Goal: Task Accomplishment & Management: Manage account settings

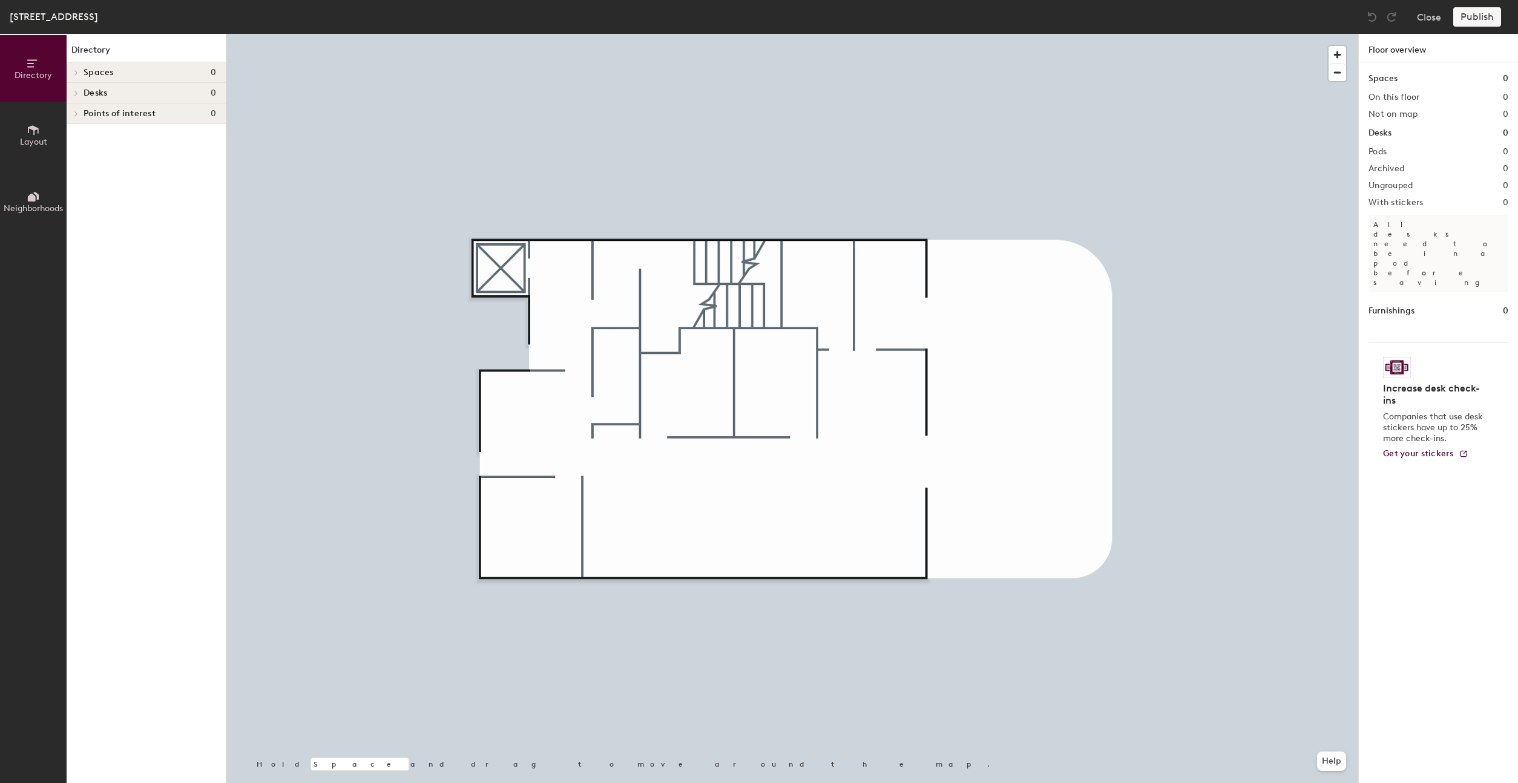
click at [39, 124] on icon at bounding box center [33, 129] width 13 height 13
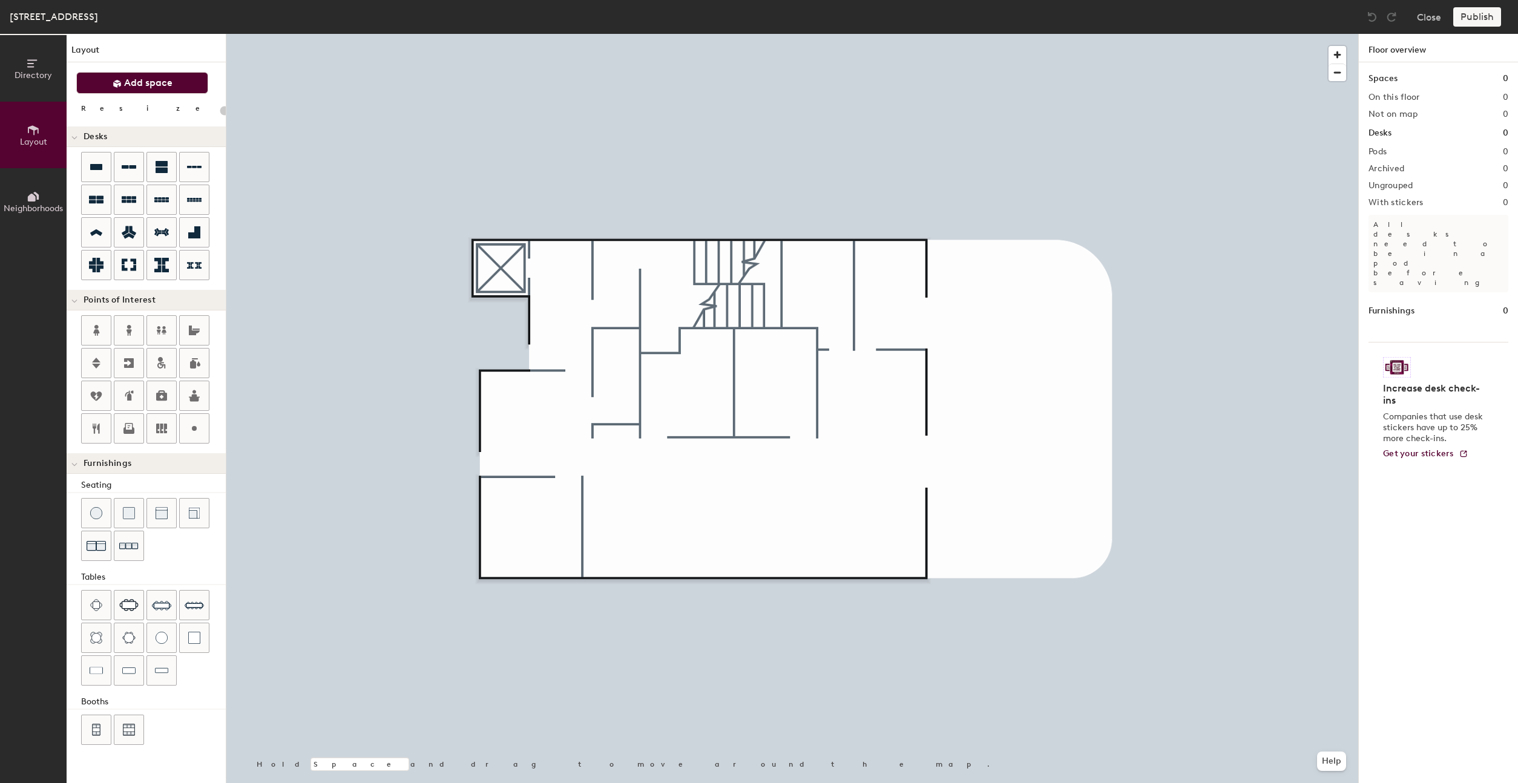
click at [128, 88] on span "Add space" at bounding box center [148, 83] width 48 height 12
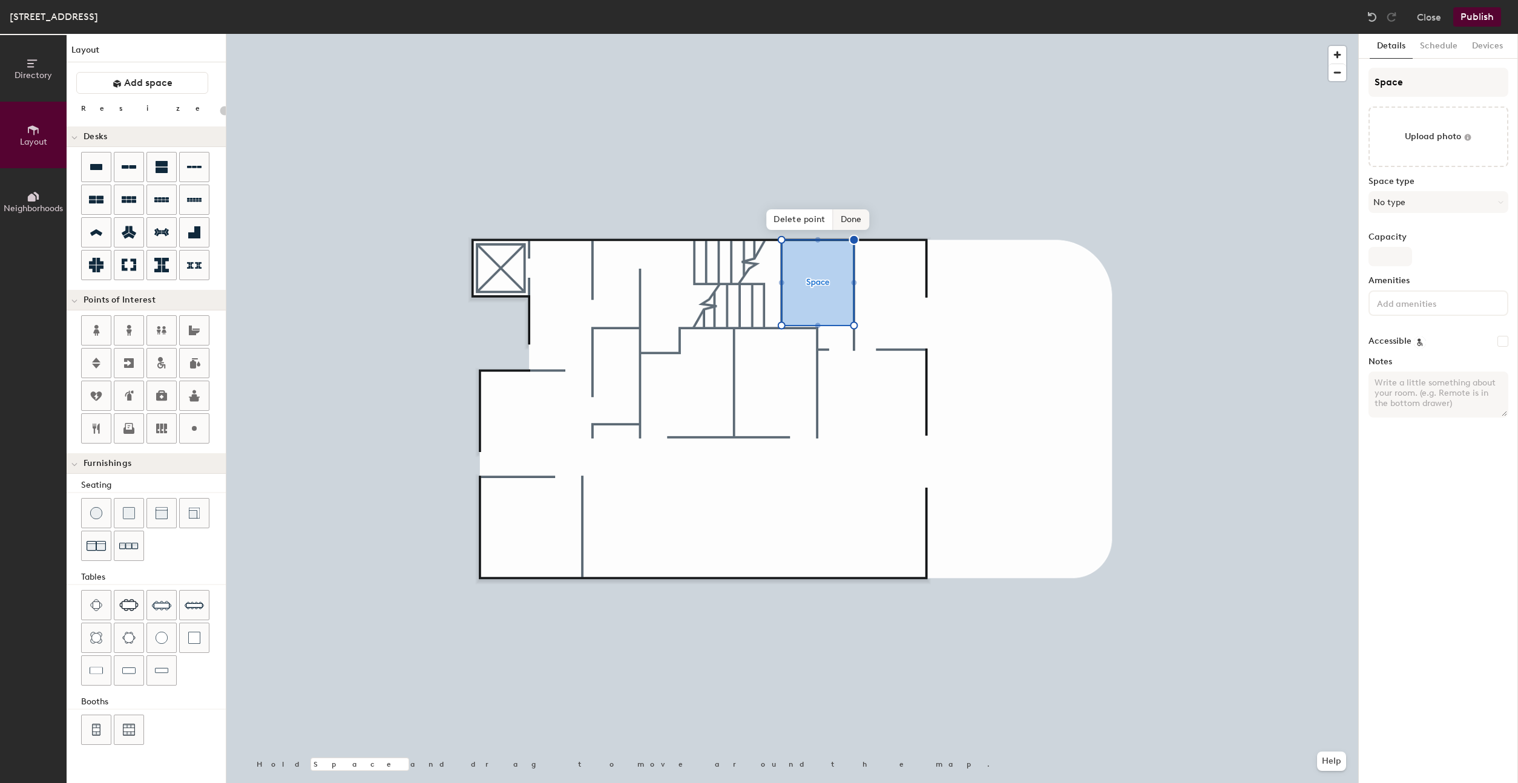
click at [853, 215] on span "Done" at bounding box center [851, 219] width 36 height 21
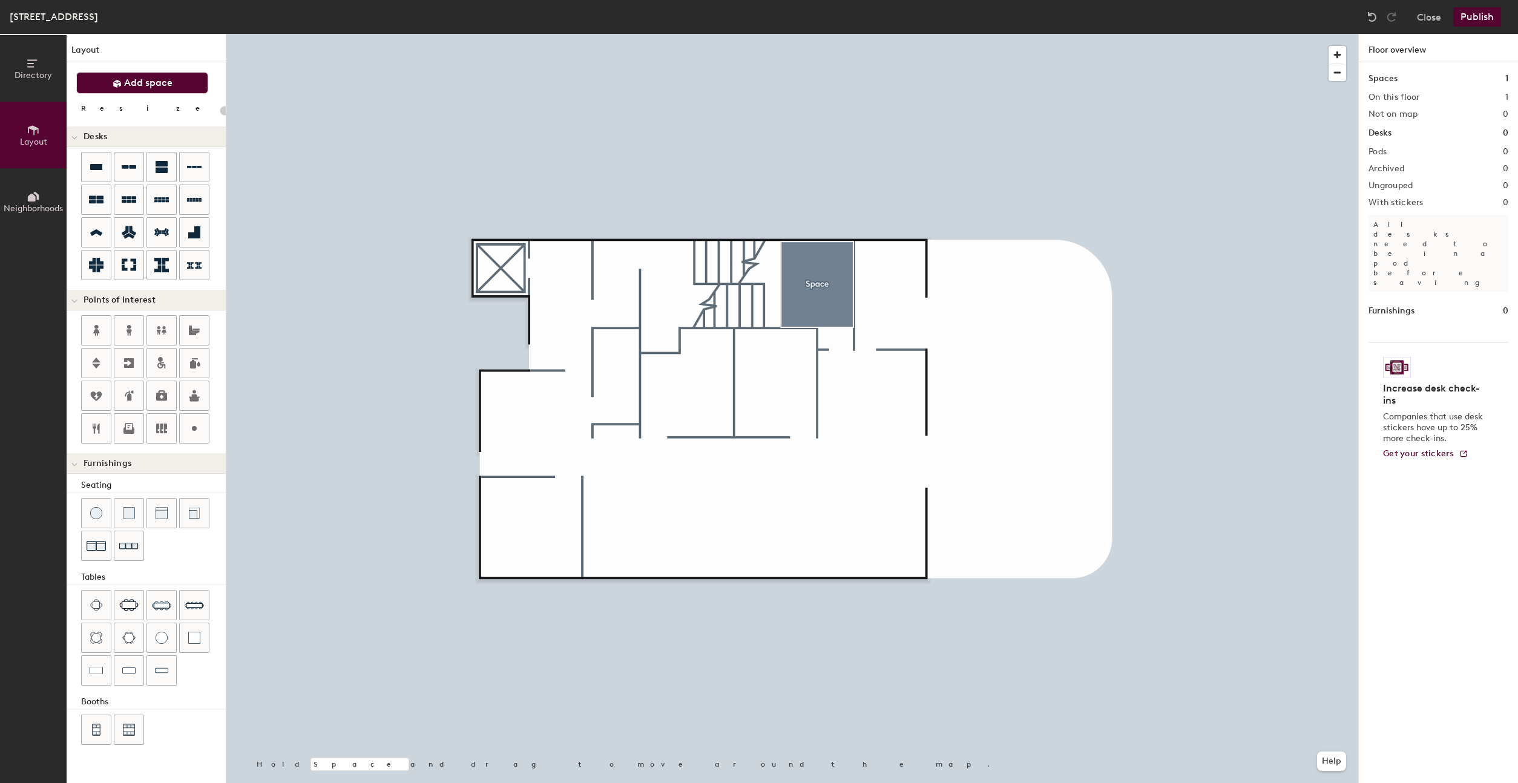
click at [118, 89] on button "Add space" at bounding box center [142, 83] width 132 height 22
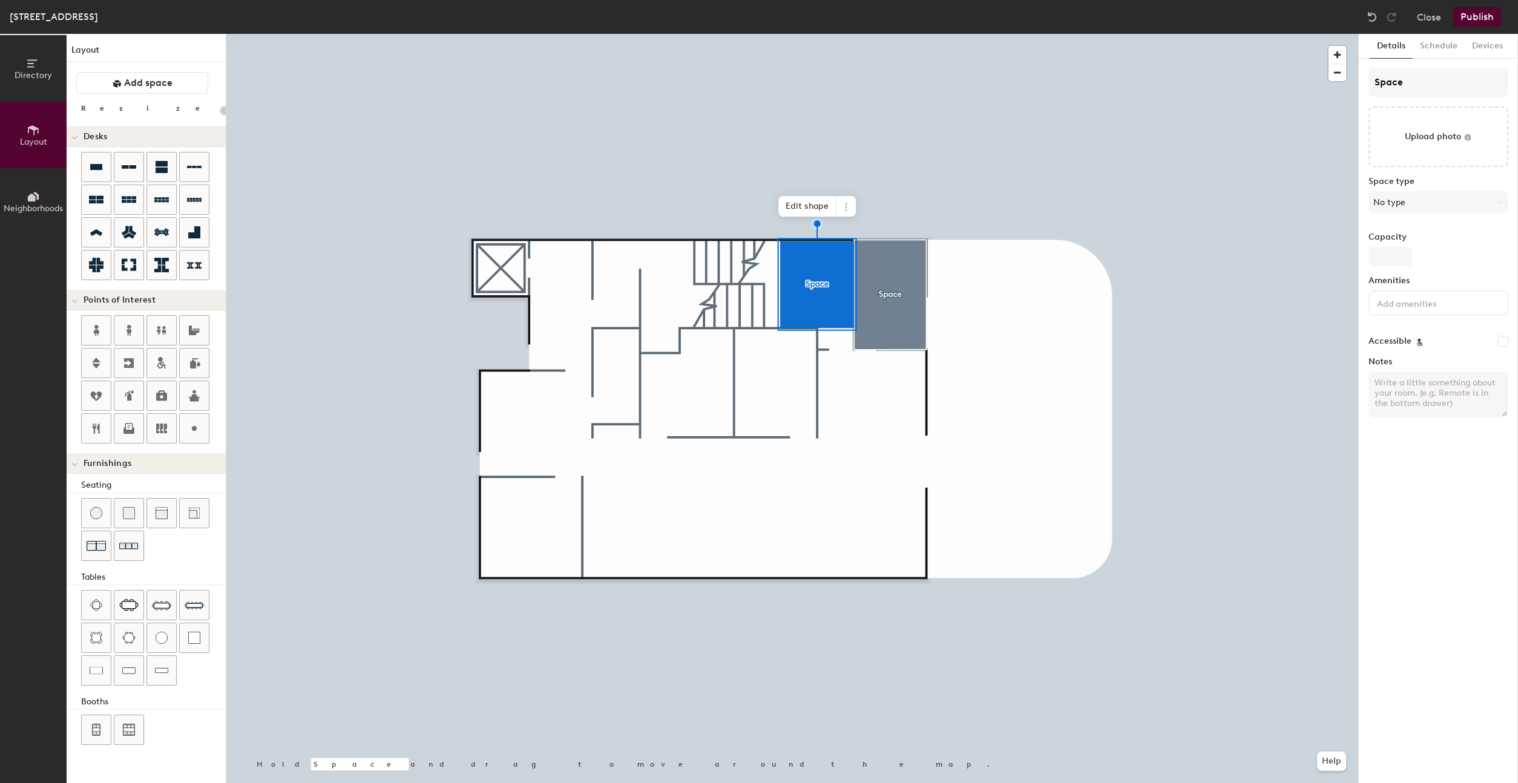
type input "20"
click at [1434, 79] on input "Space" at bounding box center [1438, 82] width 140 height 29
paste input "WS-FL2-CONF-1"
type input "WS-FL2-CONF-1"
type input "20"
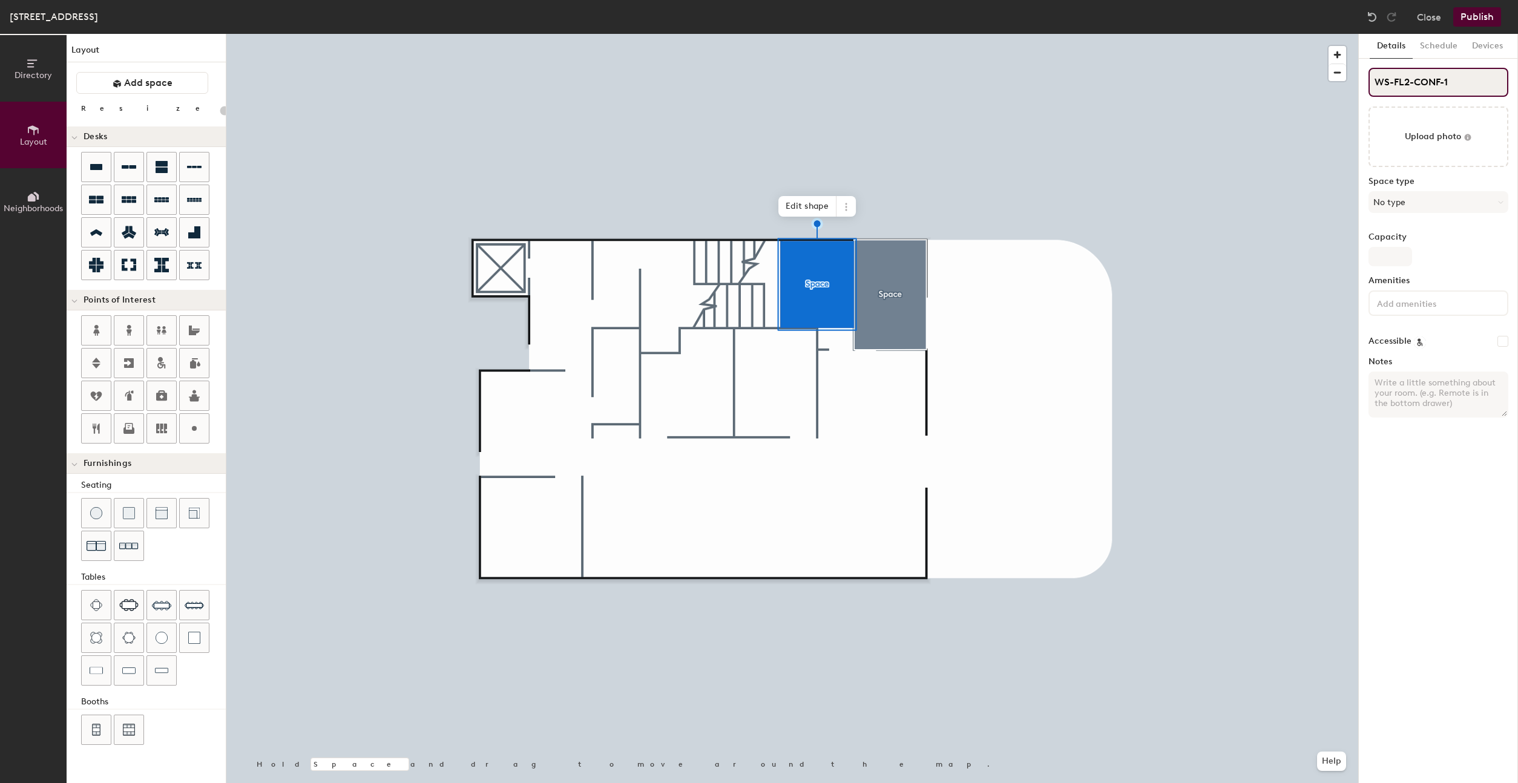
type input "WS-FL2-CONF-1"
click at [880, 34] on div at bounding box center [792, 34] width 1132 height 0
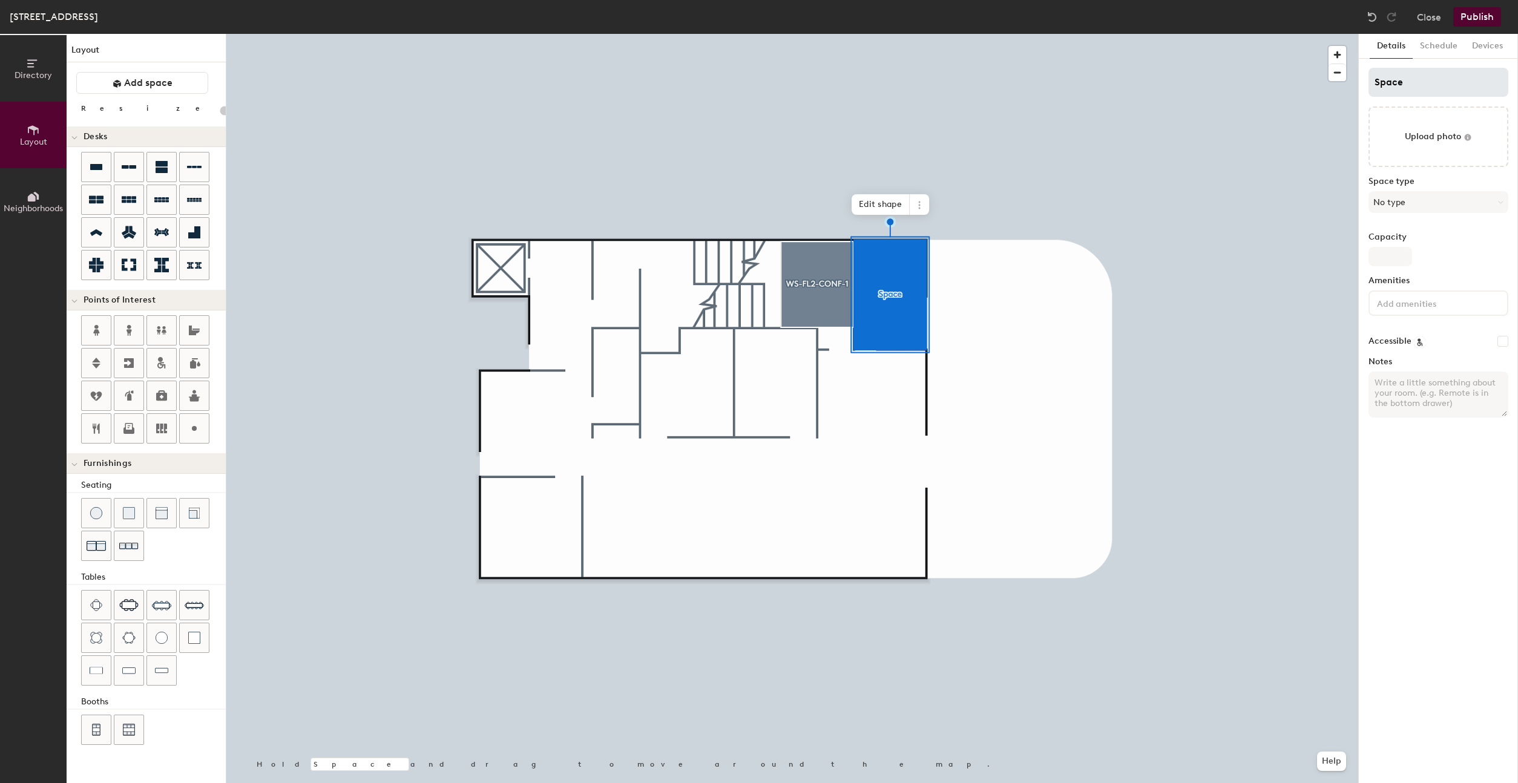
type input "20"
click at [1456, 76] on input "Space" at bounding box center [1438, 82] width 140 height 29
paste input "WS-FL2-CONF-1"
type input "WS-FL2-CONF-1"
type input "20"
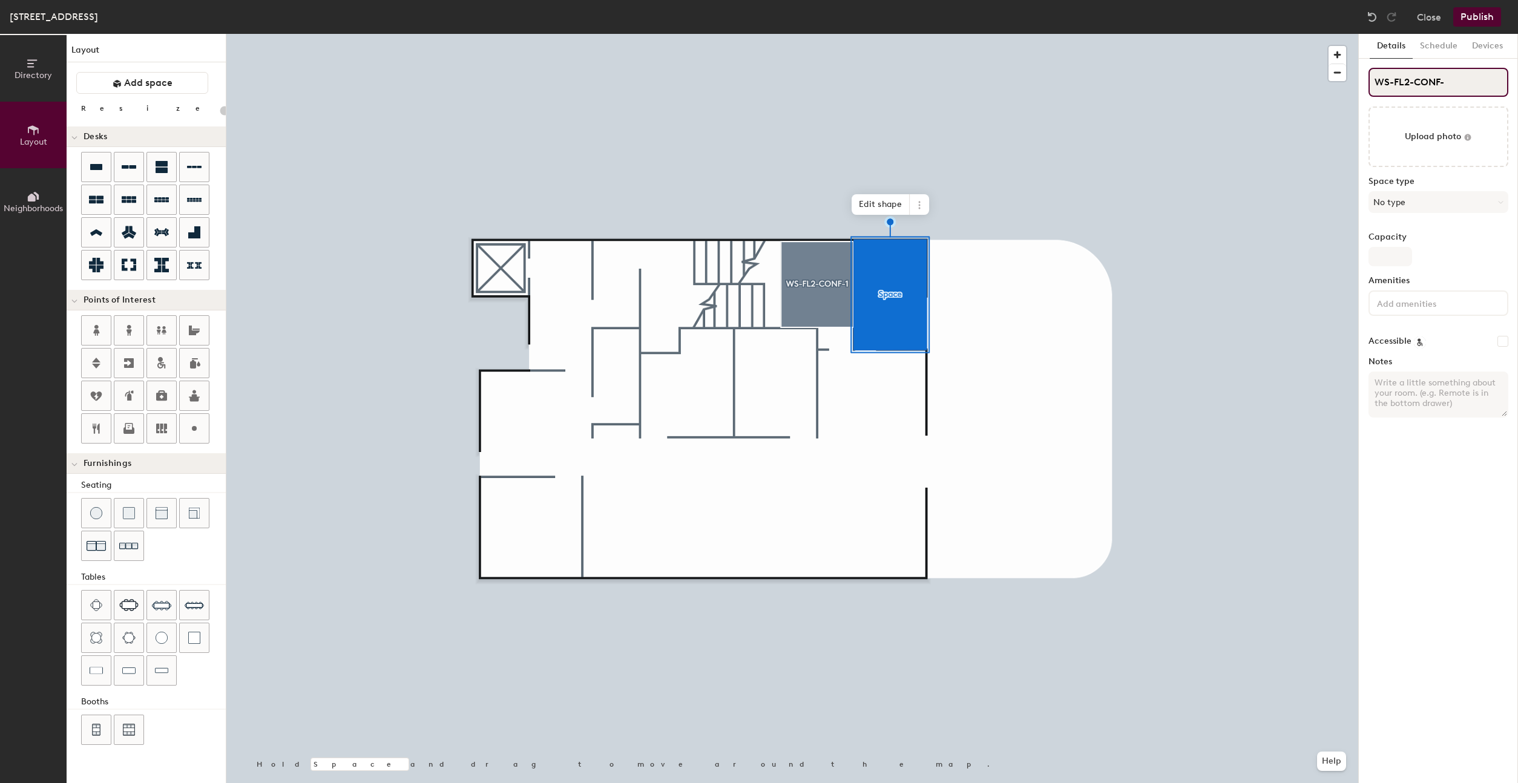
type input "WS-FL2-CONF-2"
type input "20"
type input "WS-FL2-CONF-2"
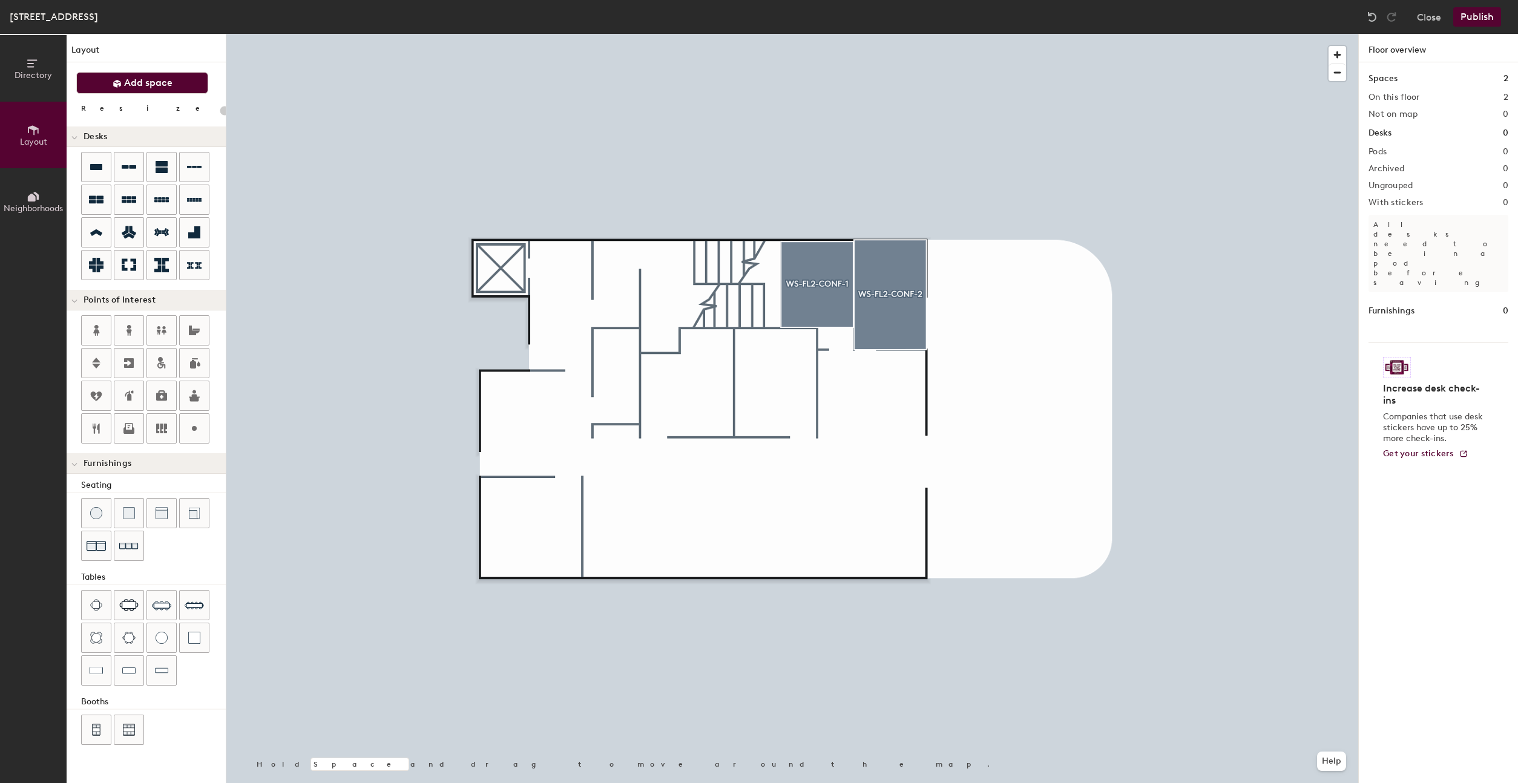
click at [140, 81] on span "Add space" at bounding box center [148, 83] width 48 height 12
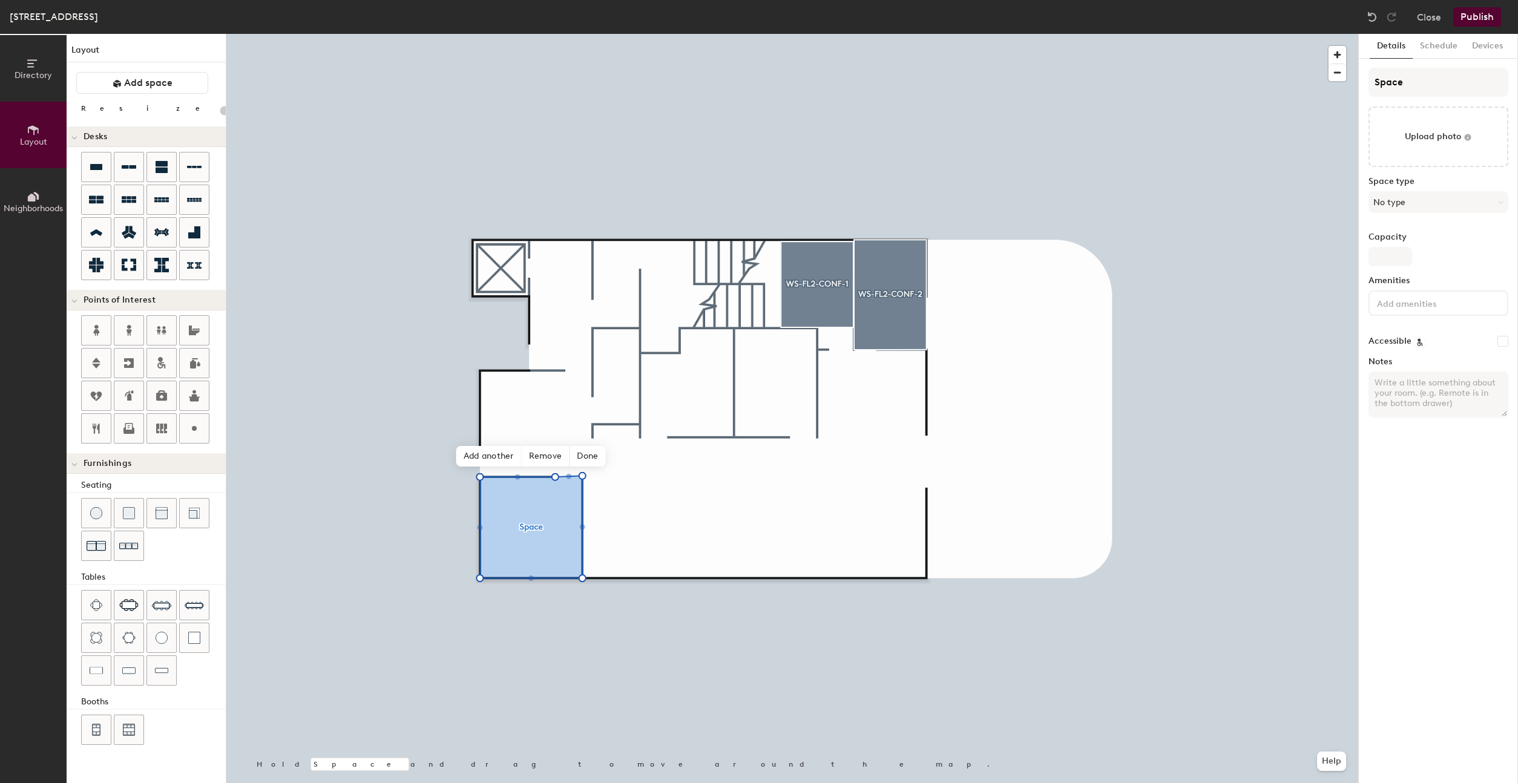
type input "20"
click at [1448, 84] on input "Space" at bounding box center [1438, 82] width 140 height 29
type input "С"
type input "20"
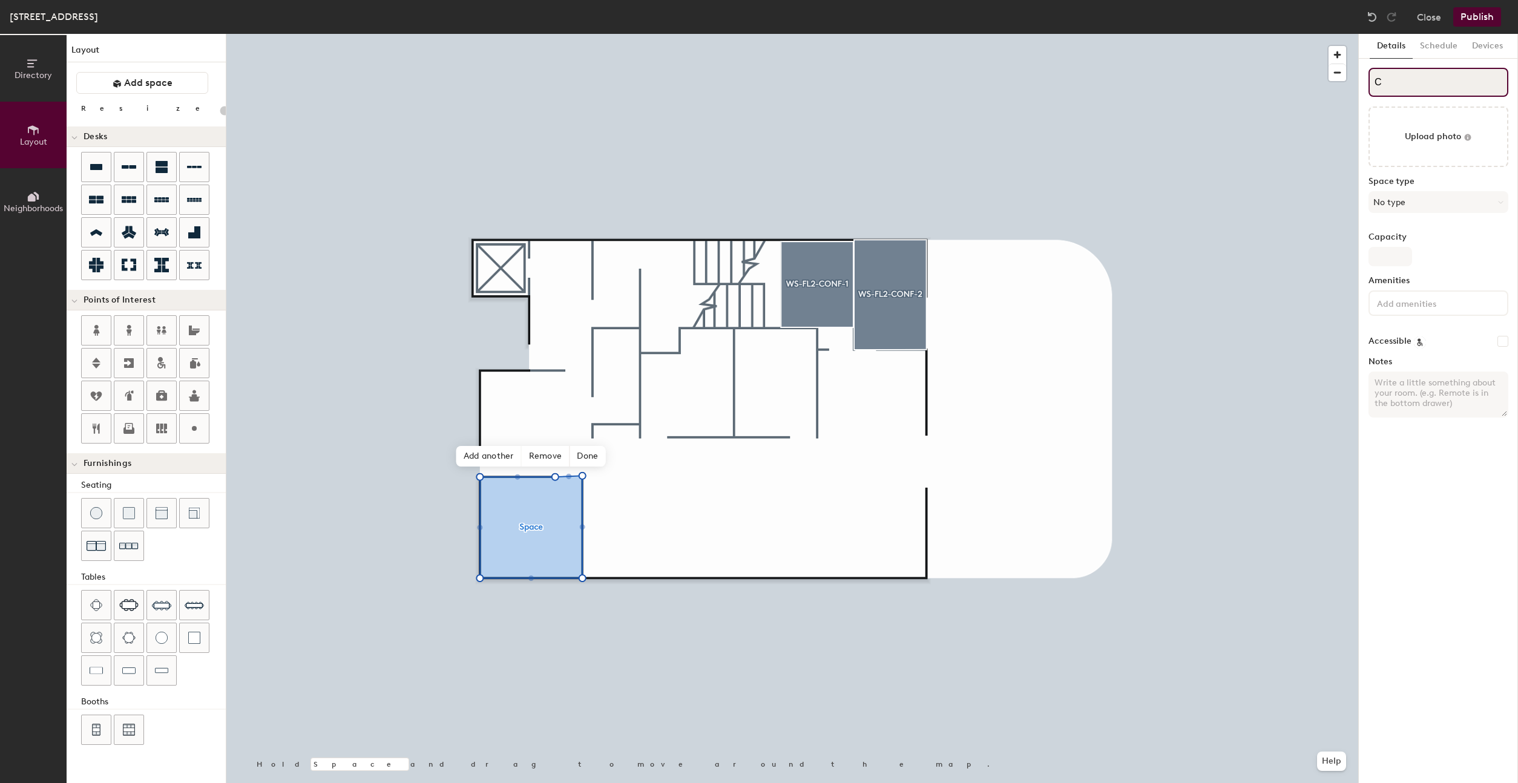
type input "Сф"
type input "20"
type input "Сфи"
type input "20"
type input "Сфиш"
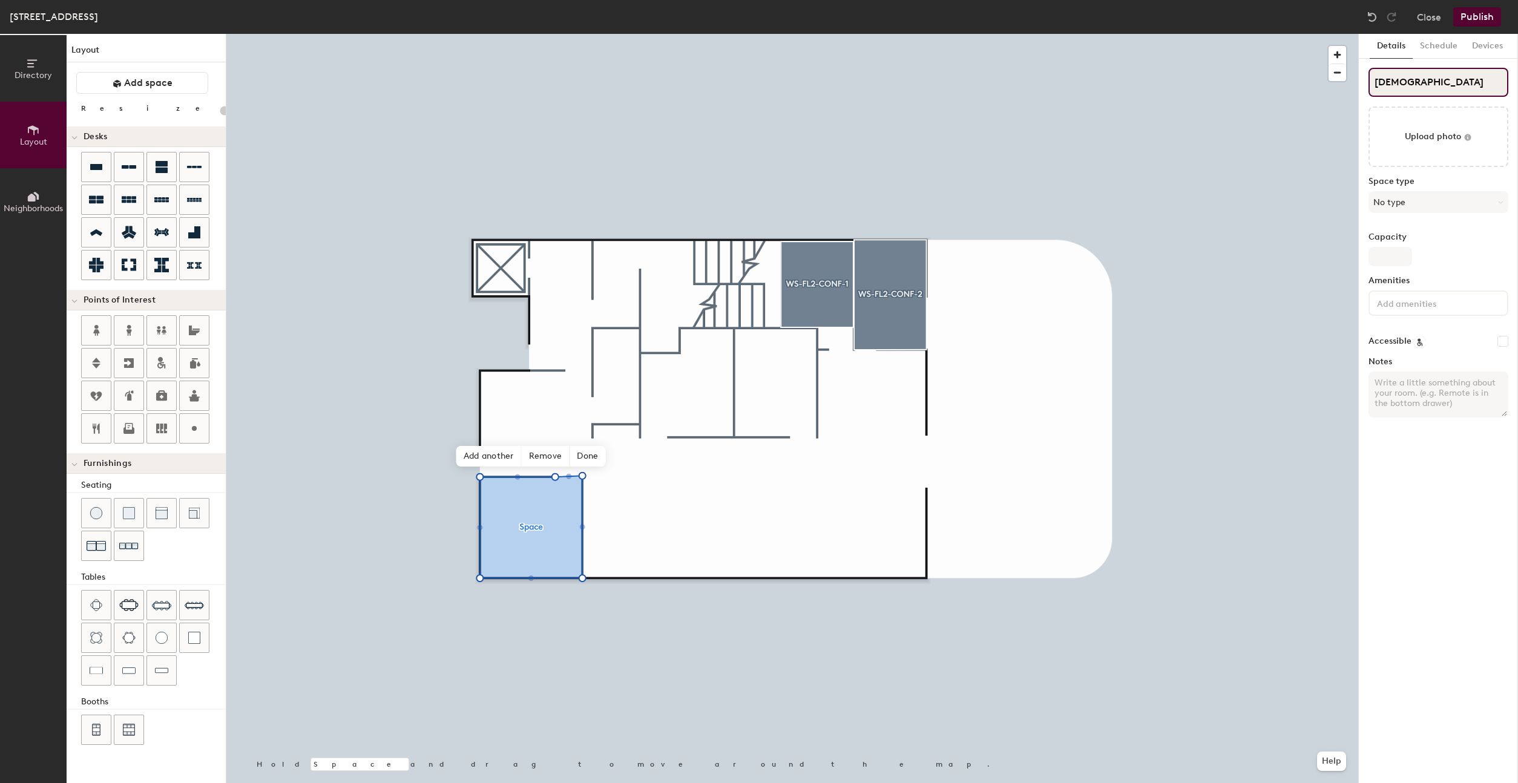
type input "20"
type input "Сфишту"
type input "20"
type input "Сфиштуе"
type input "20"
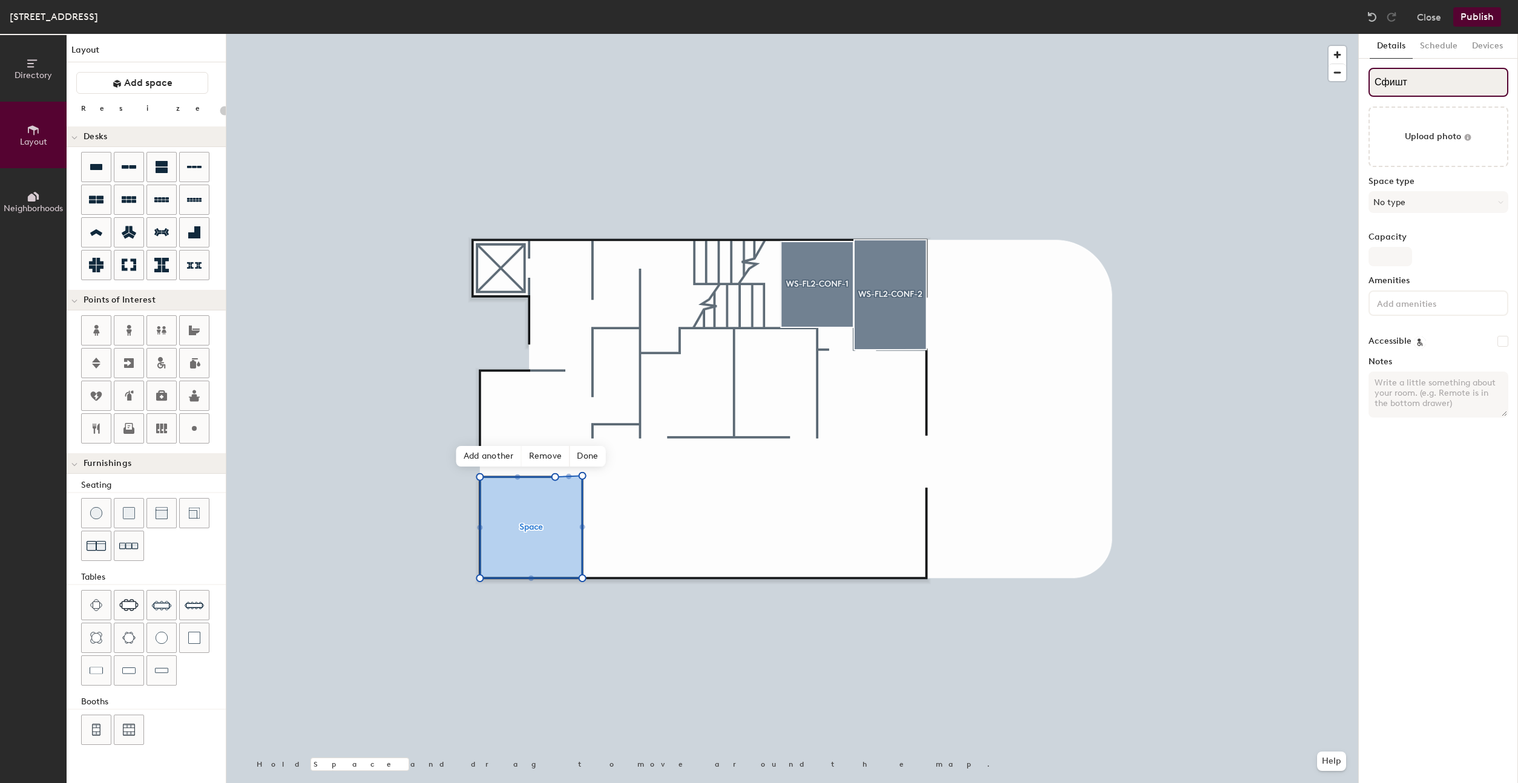
type input "Сфиш"
type input "20"
type input "С"
type input "20"
type input "Сca"
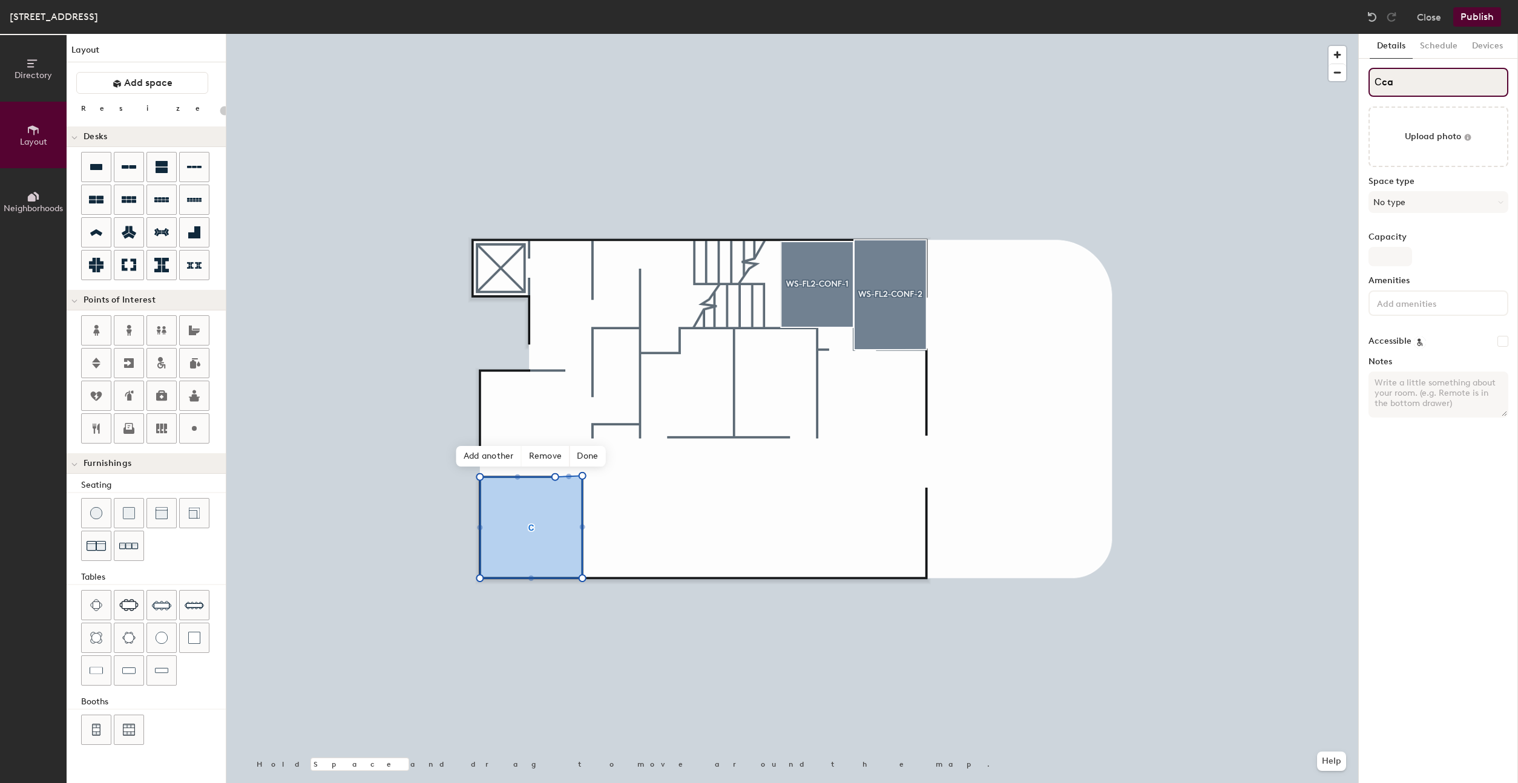
type input "20"
type input "Сcab"
type input "20"
type input "Сcabine"
type input "20"
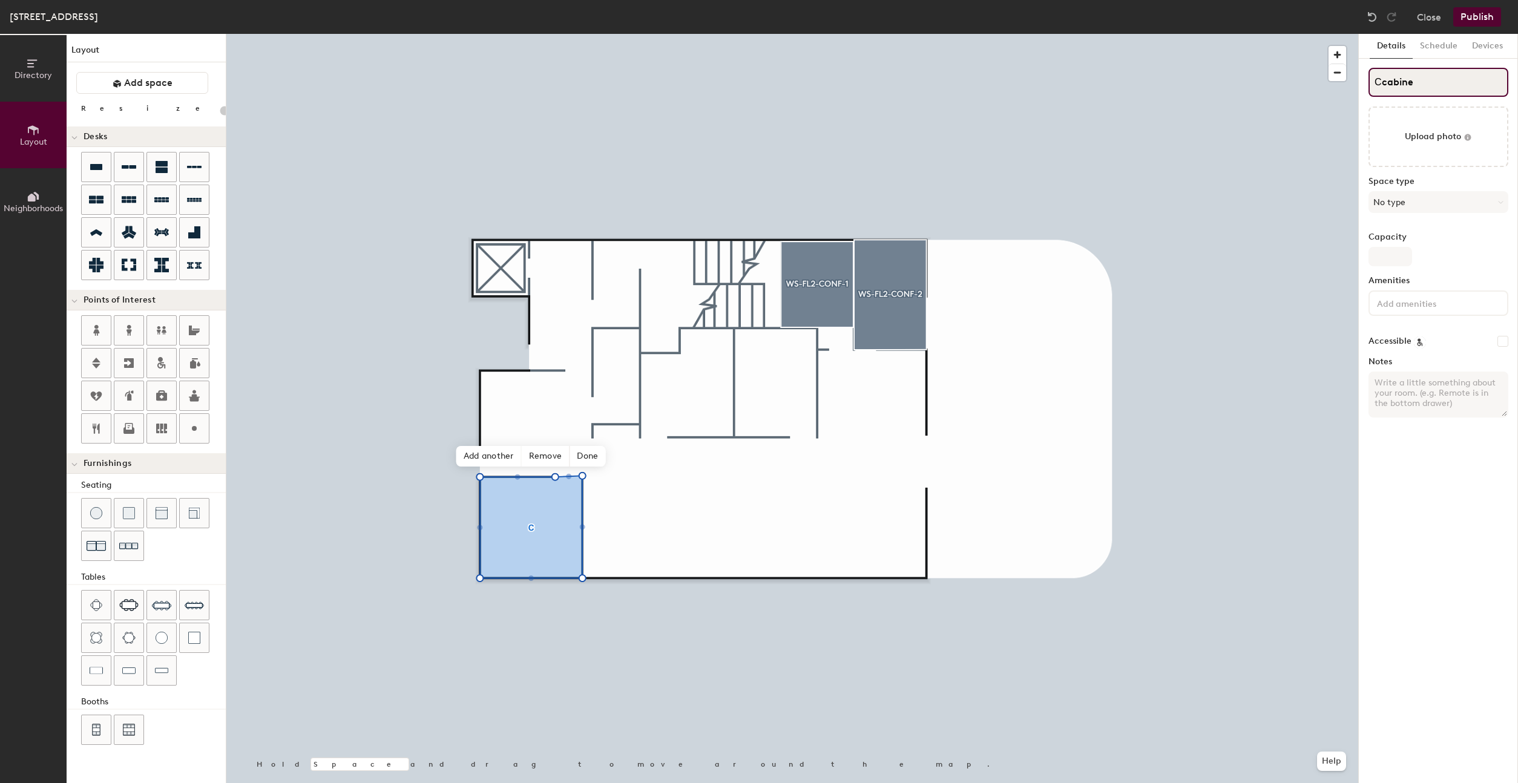
type input "Сcabinet"
type input "20"
click at [1387, 79] on input "Сcabinet" at bounding box center [1438, 82] width 140 height 29
type input "Сabinet"
type input "20"
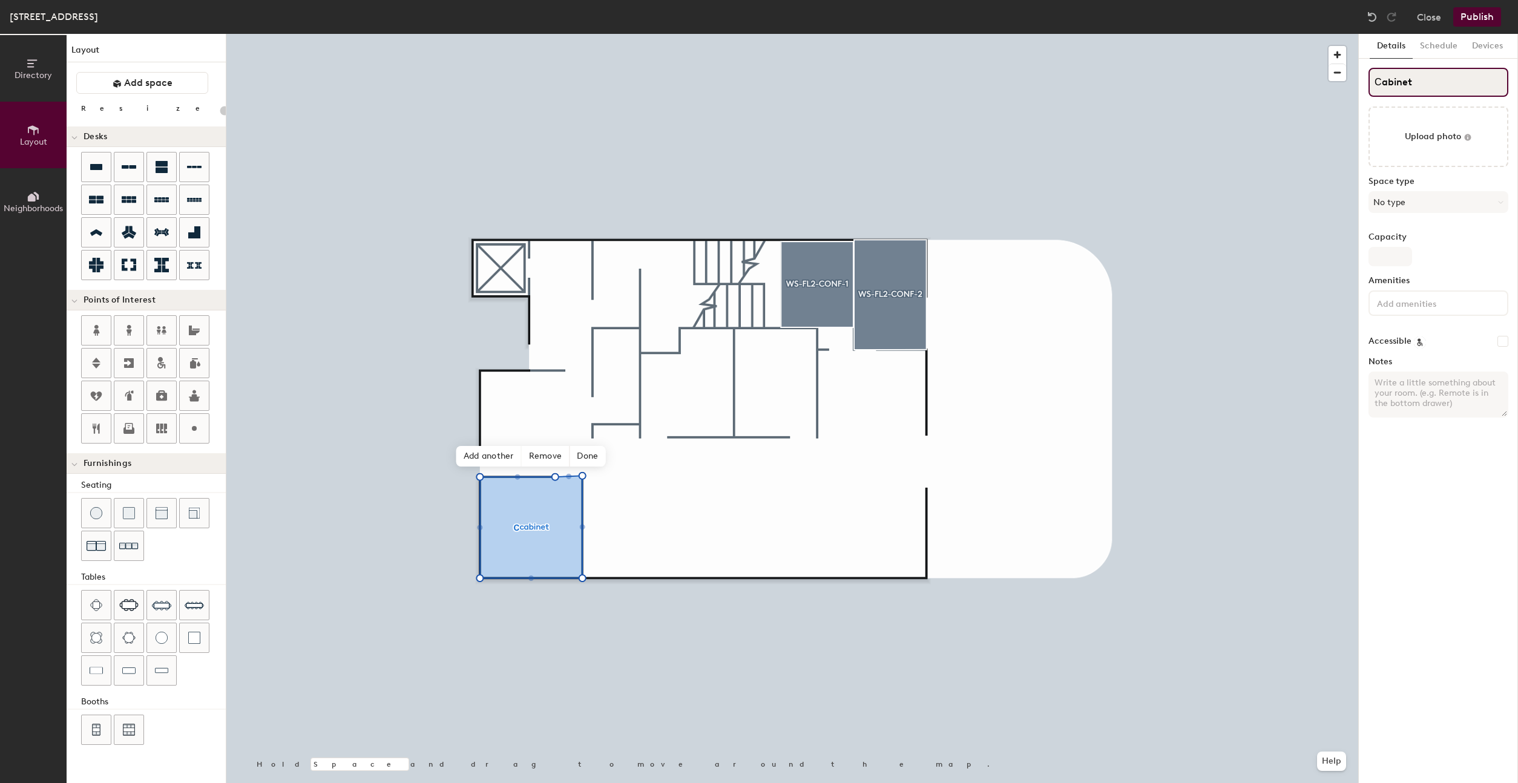
type input "Сabinet"
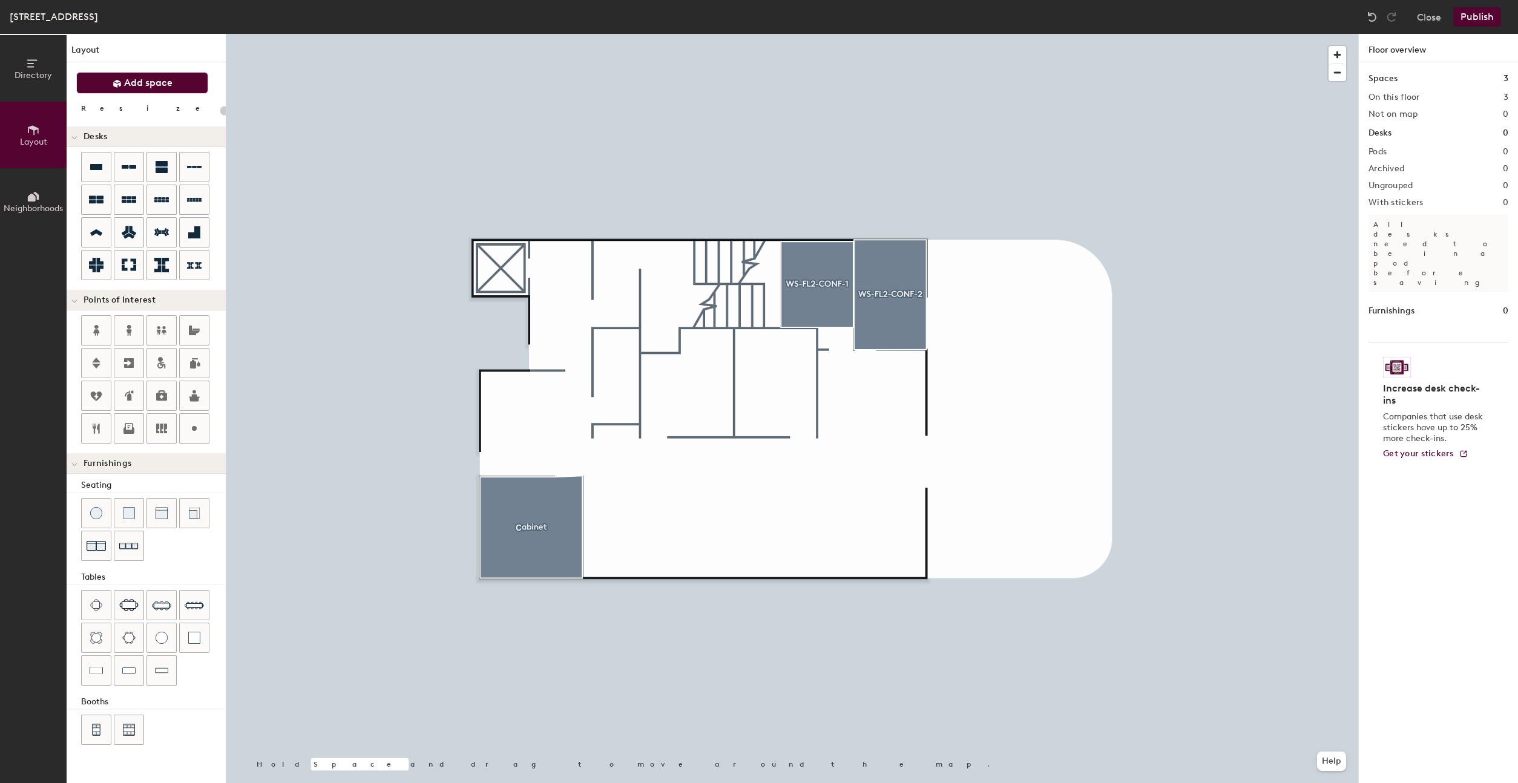
click at [114, 87] on icon at bounding box center [117, 83] width 9 height 9
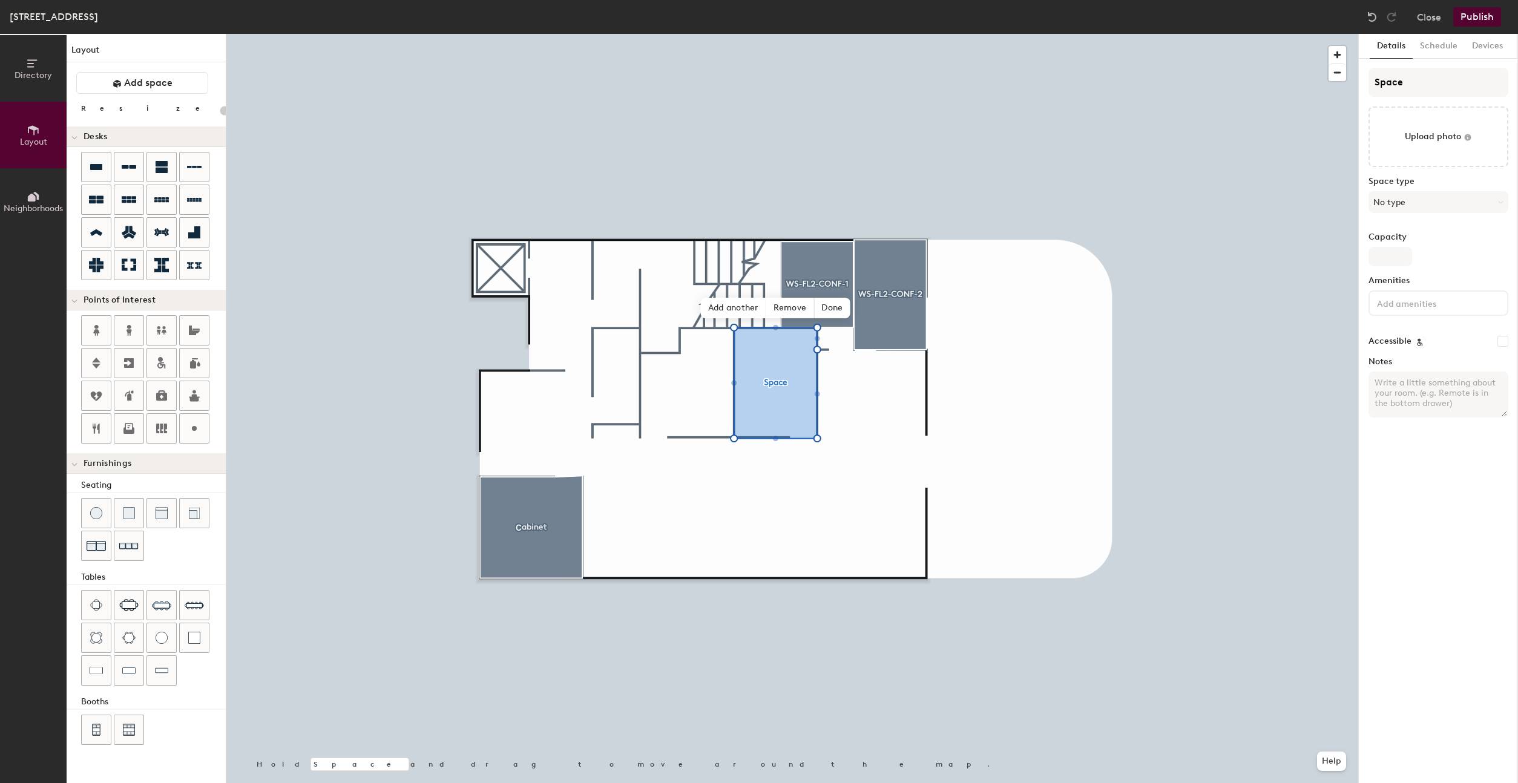
type input "20"
click at [1395, 84] on input "Space" at bounding box center [1438, 82] width 140 height 29
type input "кщщ"
type input "20"
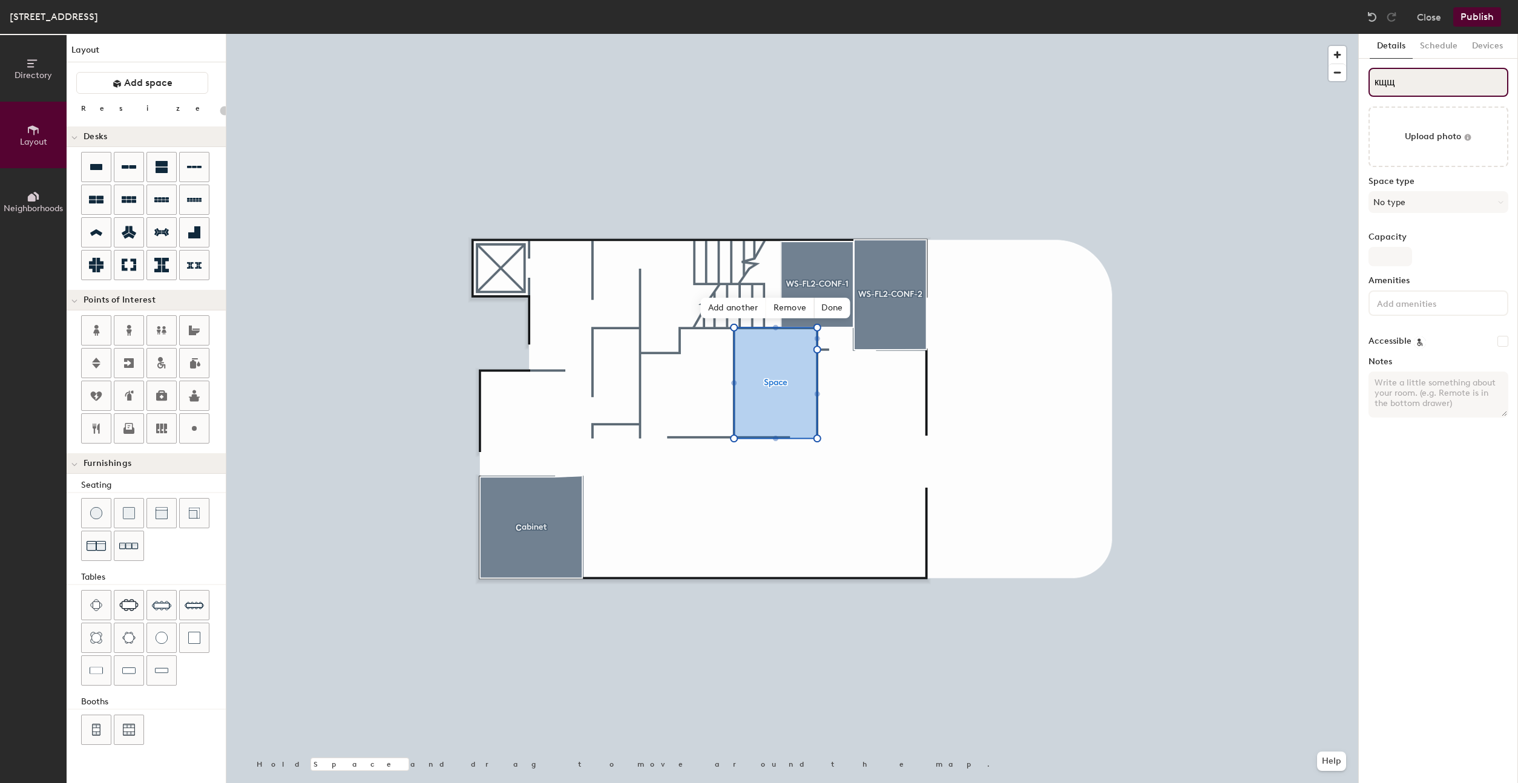
type input "кщщь"
type input "20"
type input "к"
type input "20"
type input "к"
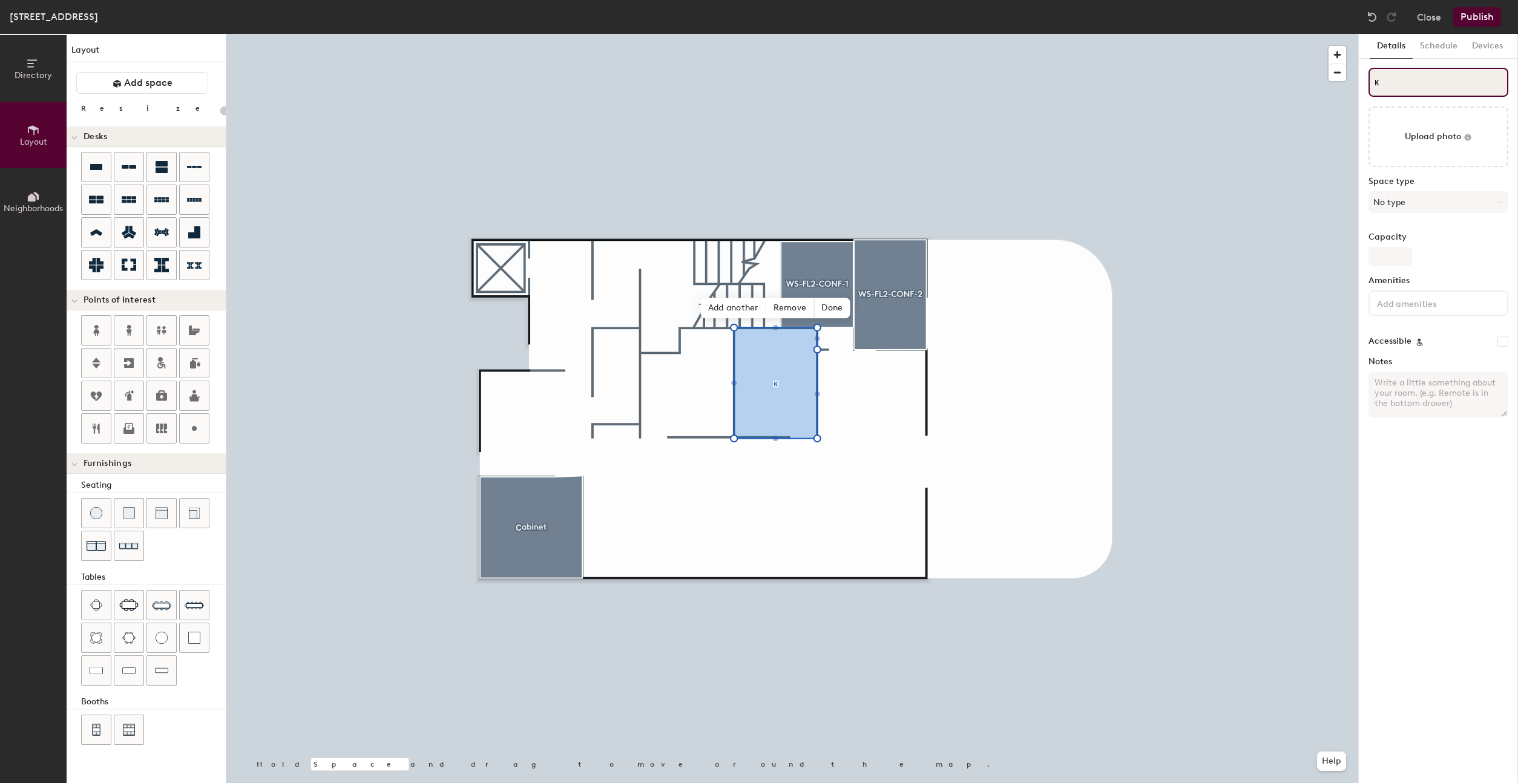
type input "20"
click at [1311, 74] on div "Directory Layout Neighborhoods Layout Add space Resize Desks Points of Interest…" at bounding box center [759, 408] width 1518 height 749
type input "roo"
type input "20"
type input "room"
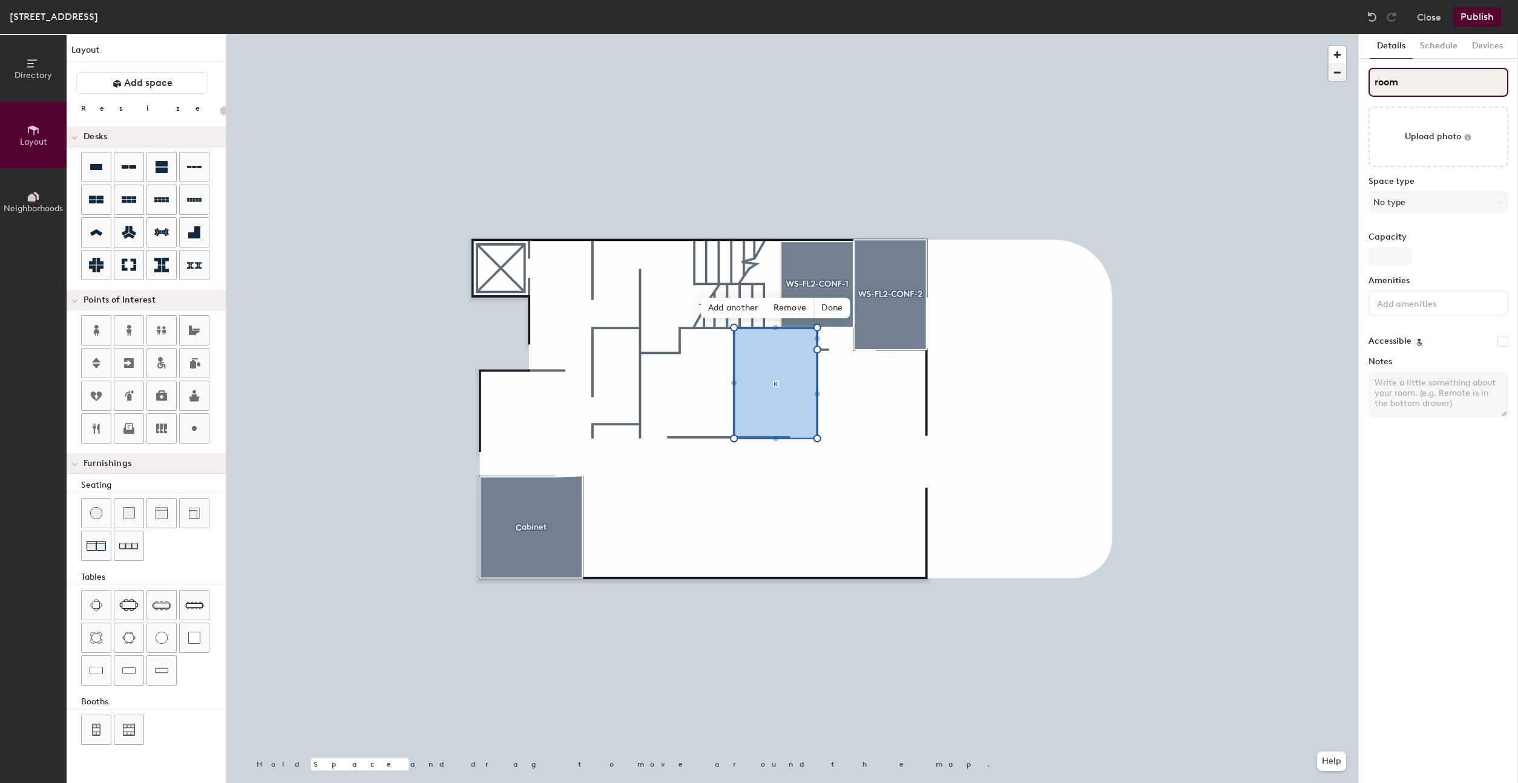
type input "20"
type input "room"
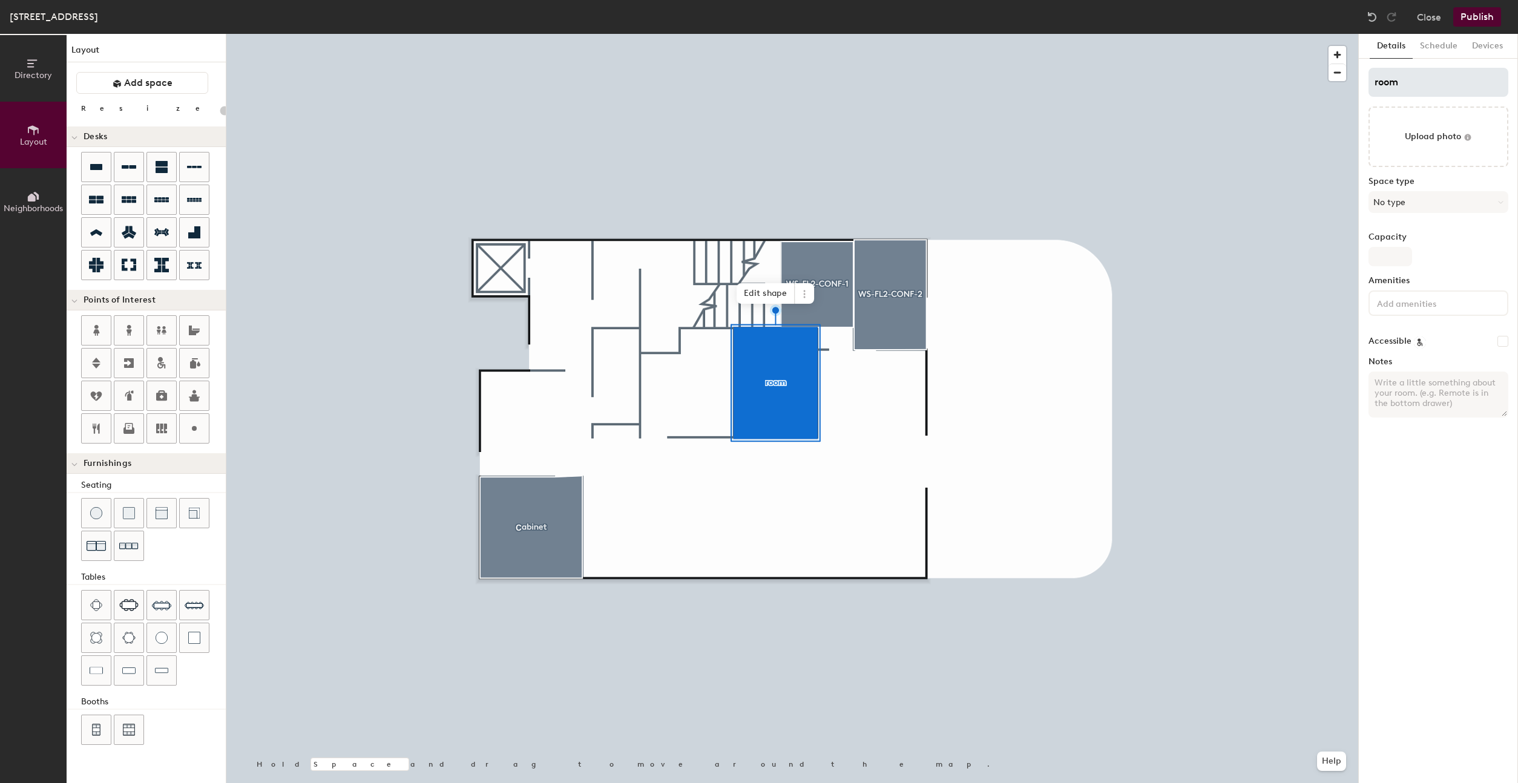
type input "20"
click at [1379, 82] on input "room" at bounding box center [1438, 82] width 140 height 29
type input "Room"
type input "20"
type input "Room"
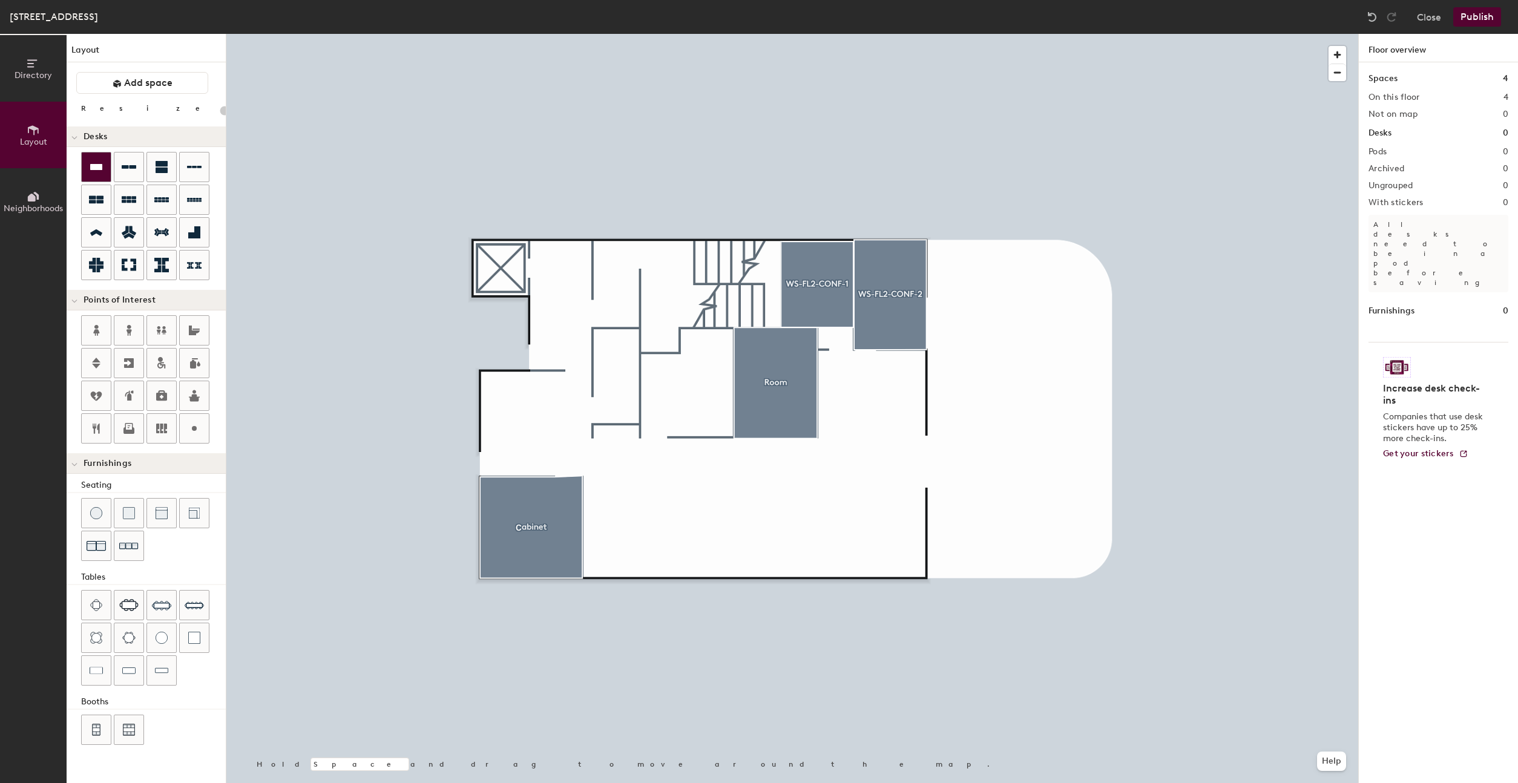
click at [87, 160] on div at bounding box center [96, 166] width 29 height 29
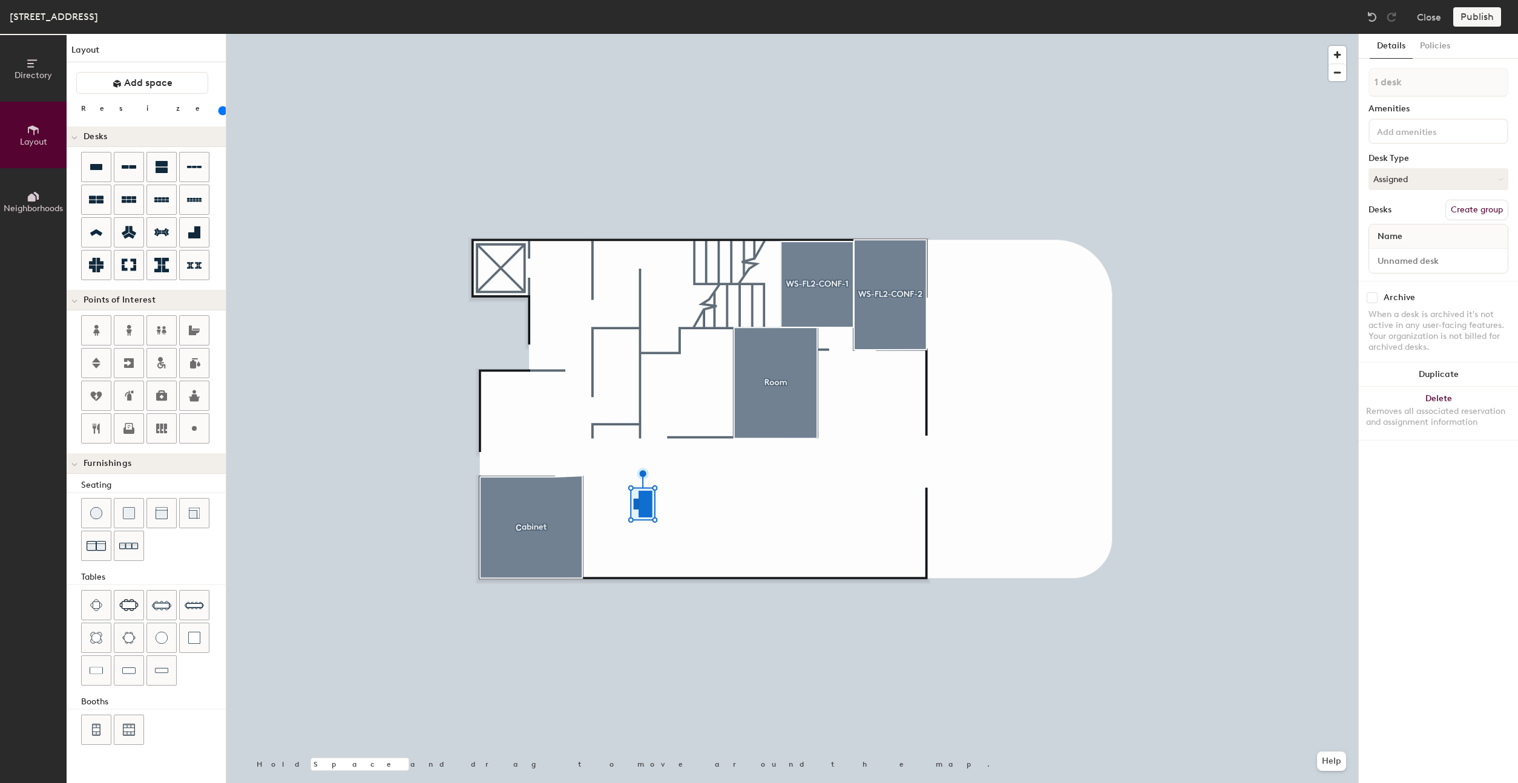
click at [220, 111] on input "range" at bounding box center [220, 111] width 0 height 10
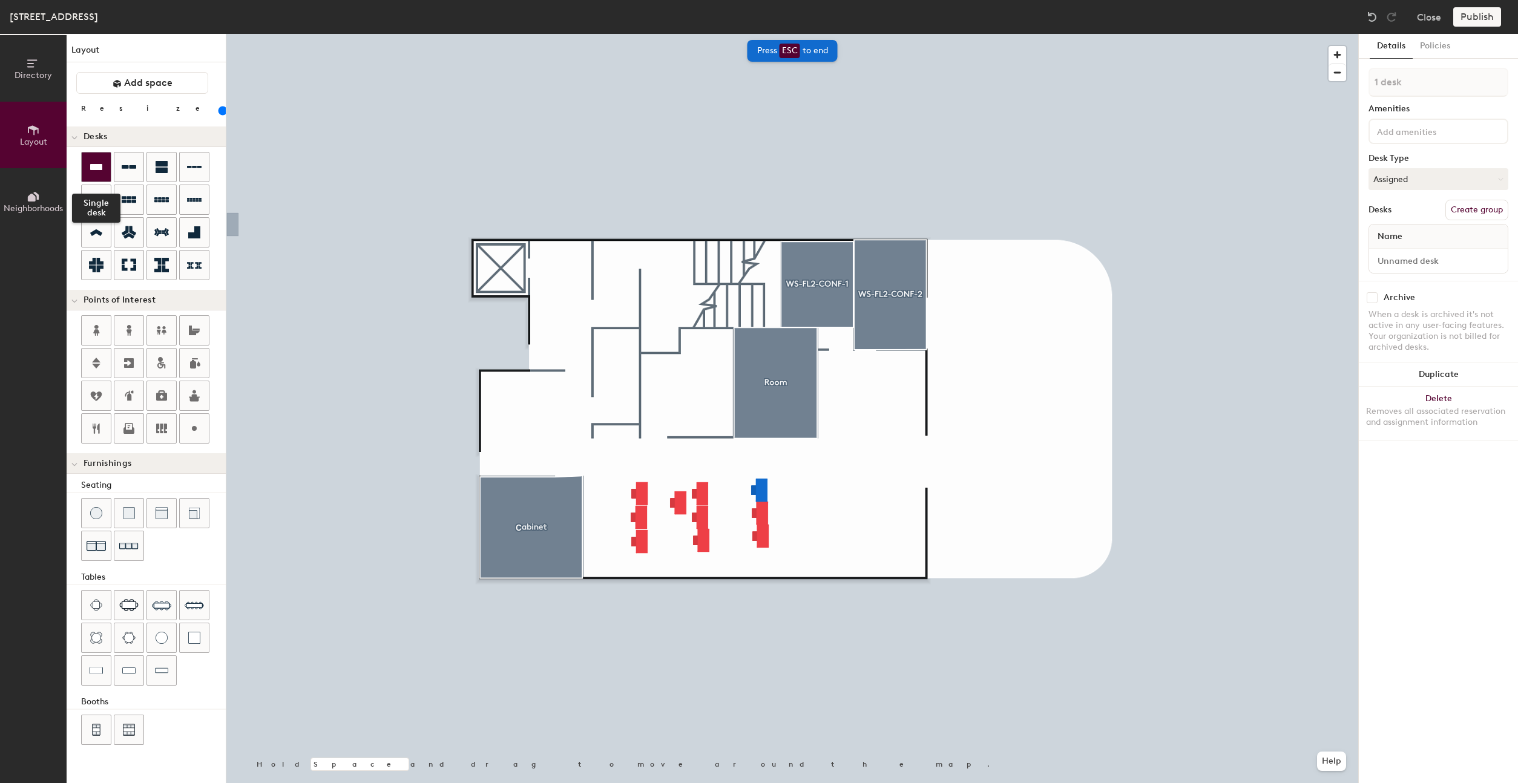
click at [105, 159] on div at bounding box center [96, 166] width 29 height 29
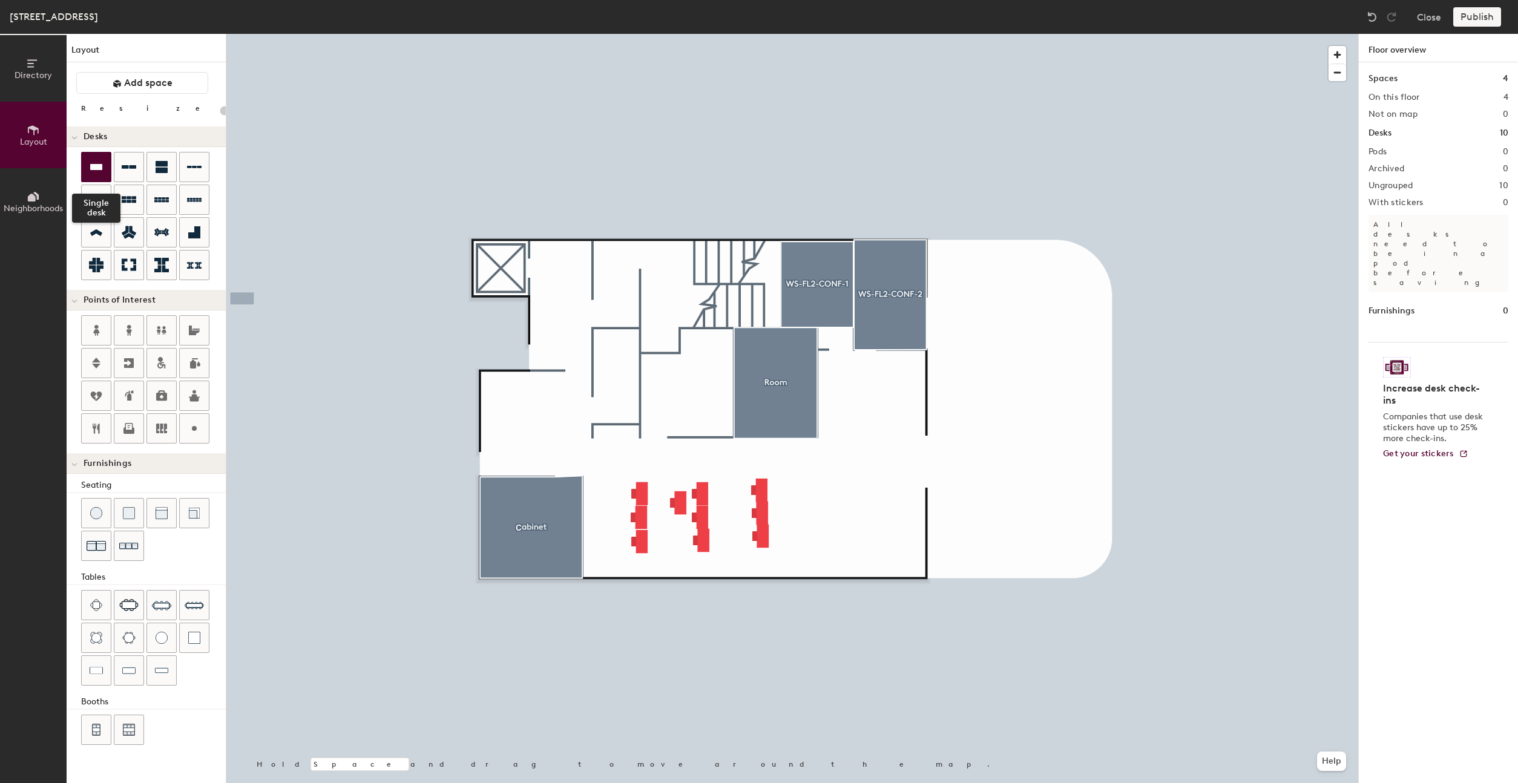
click at [107, 164] on div at bounding box center [96, 166] width 29 height 29
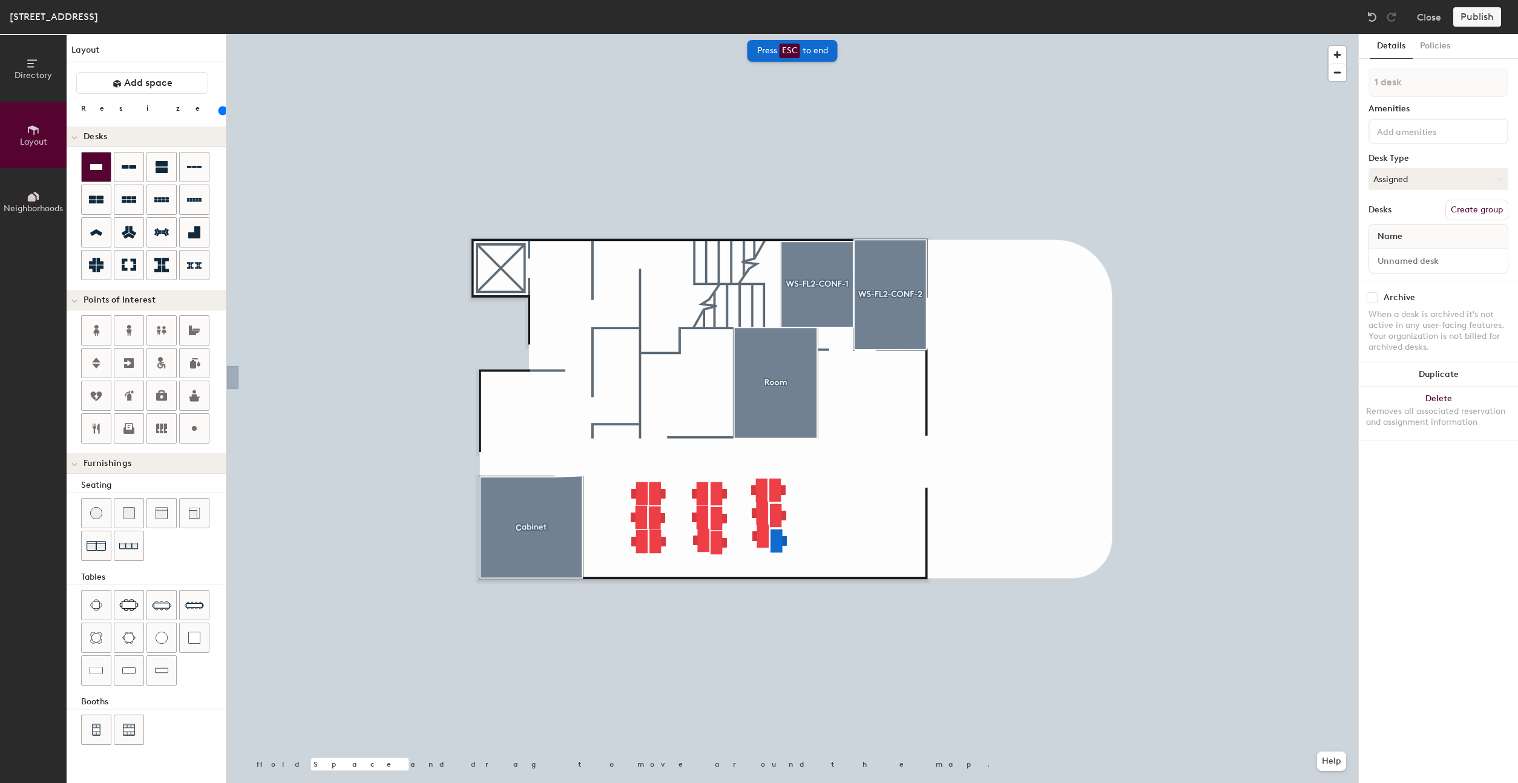
click at [103, 179] on div at bounding box center [96, 166] width 29 height 29
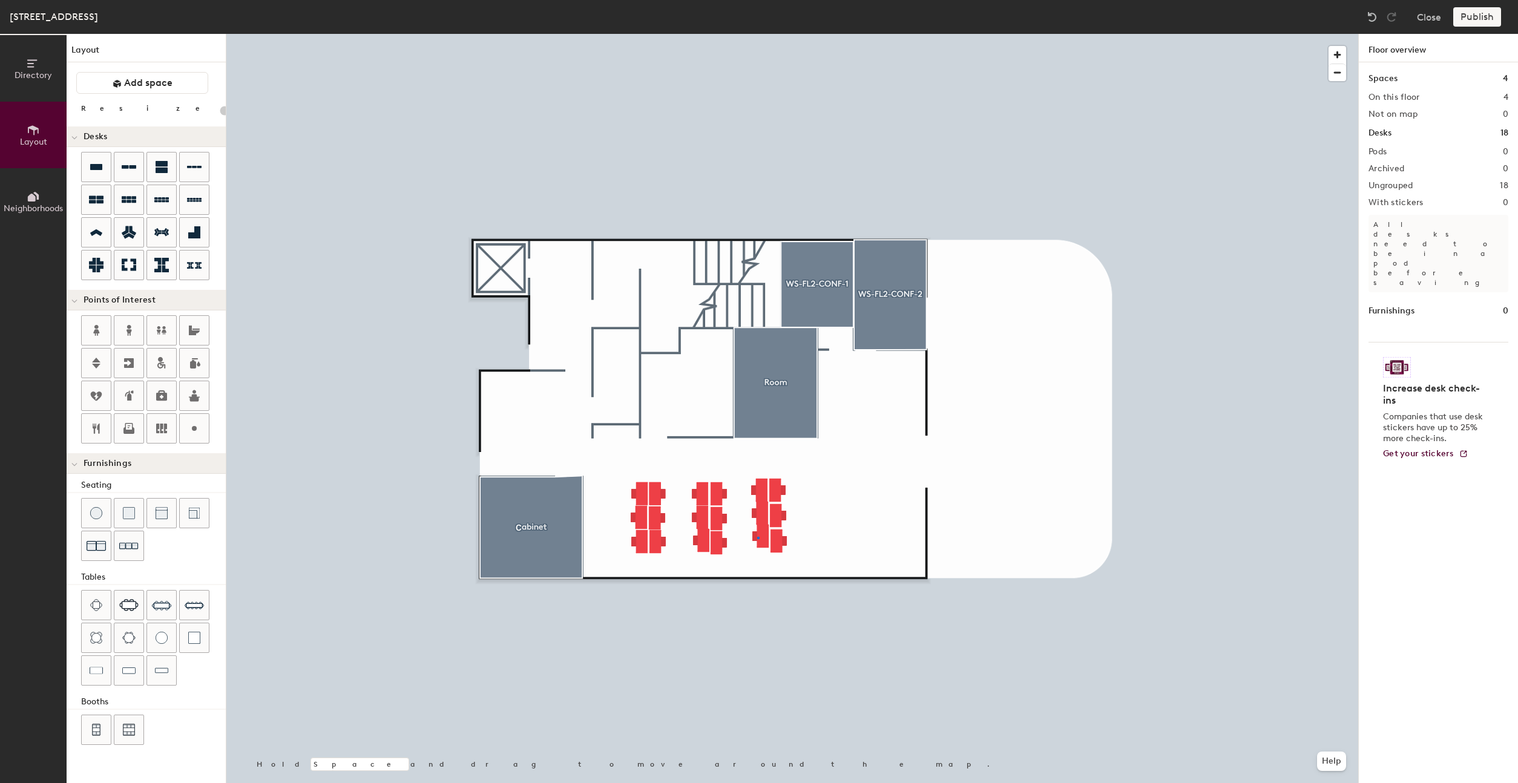
click at [757, 34] on div at bounding box center [792, 34] width 1132 height 0
type input "140"
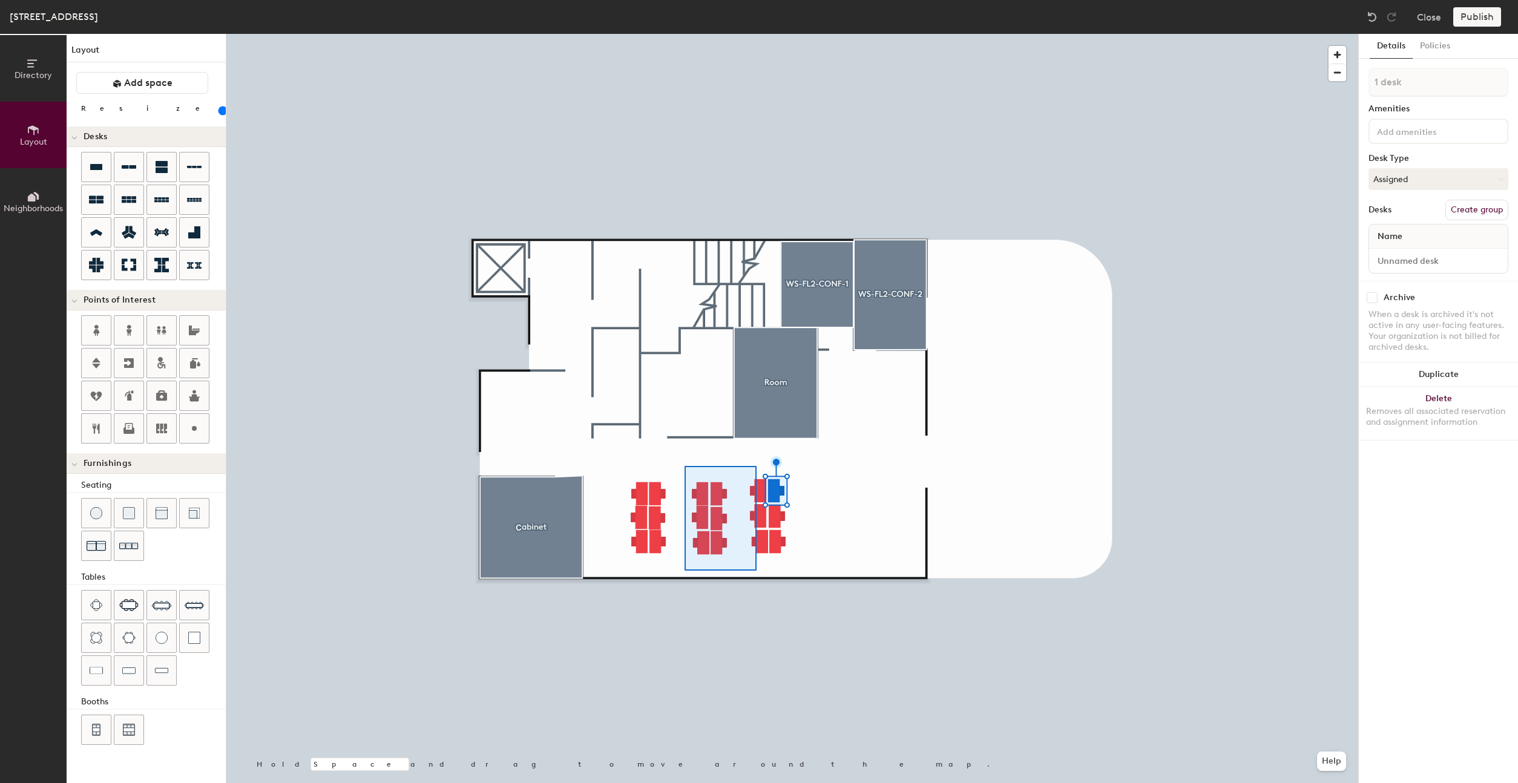
type input "9 desks"
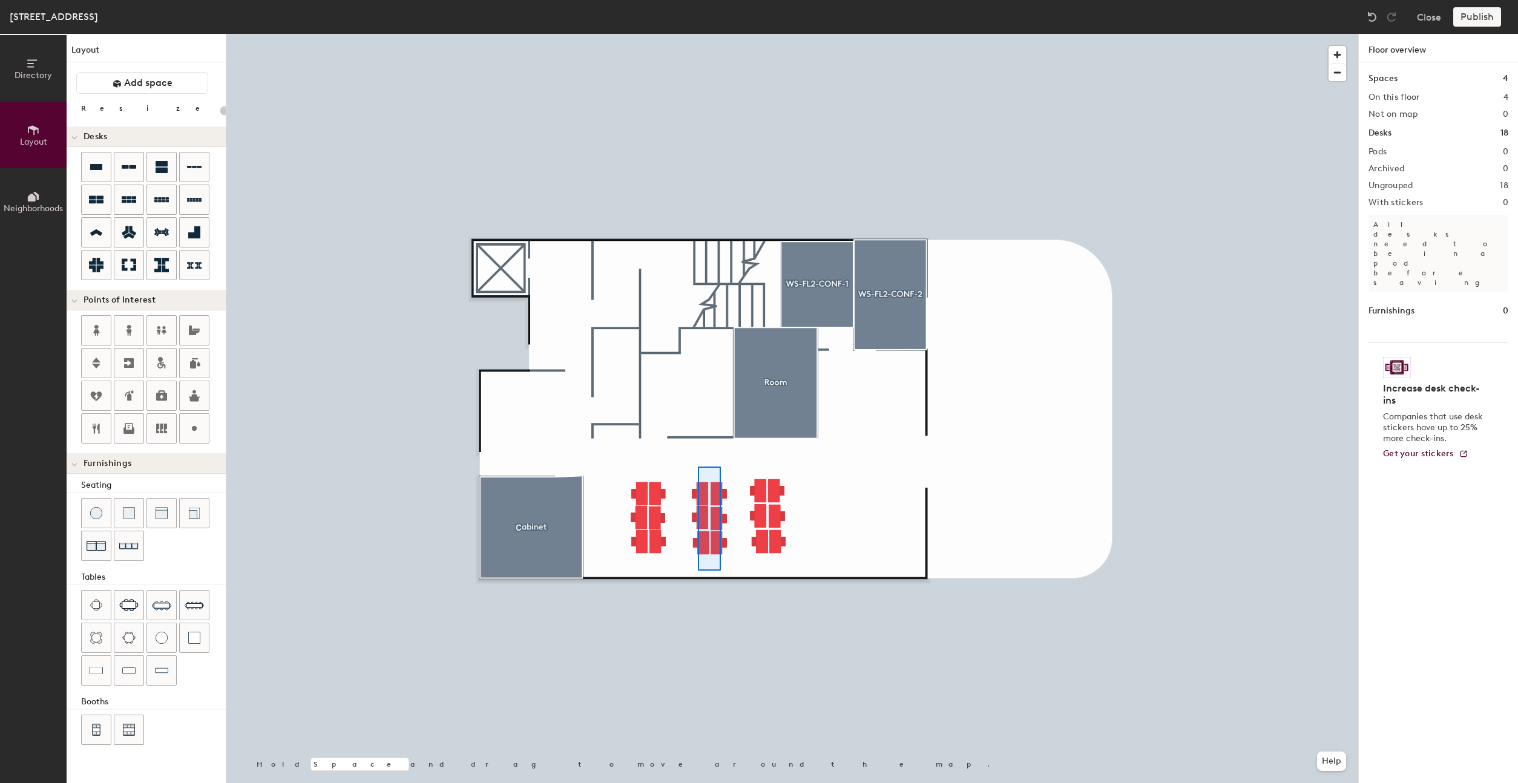
type input "140"
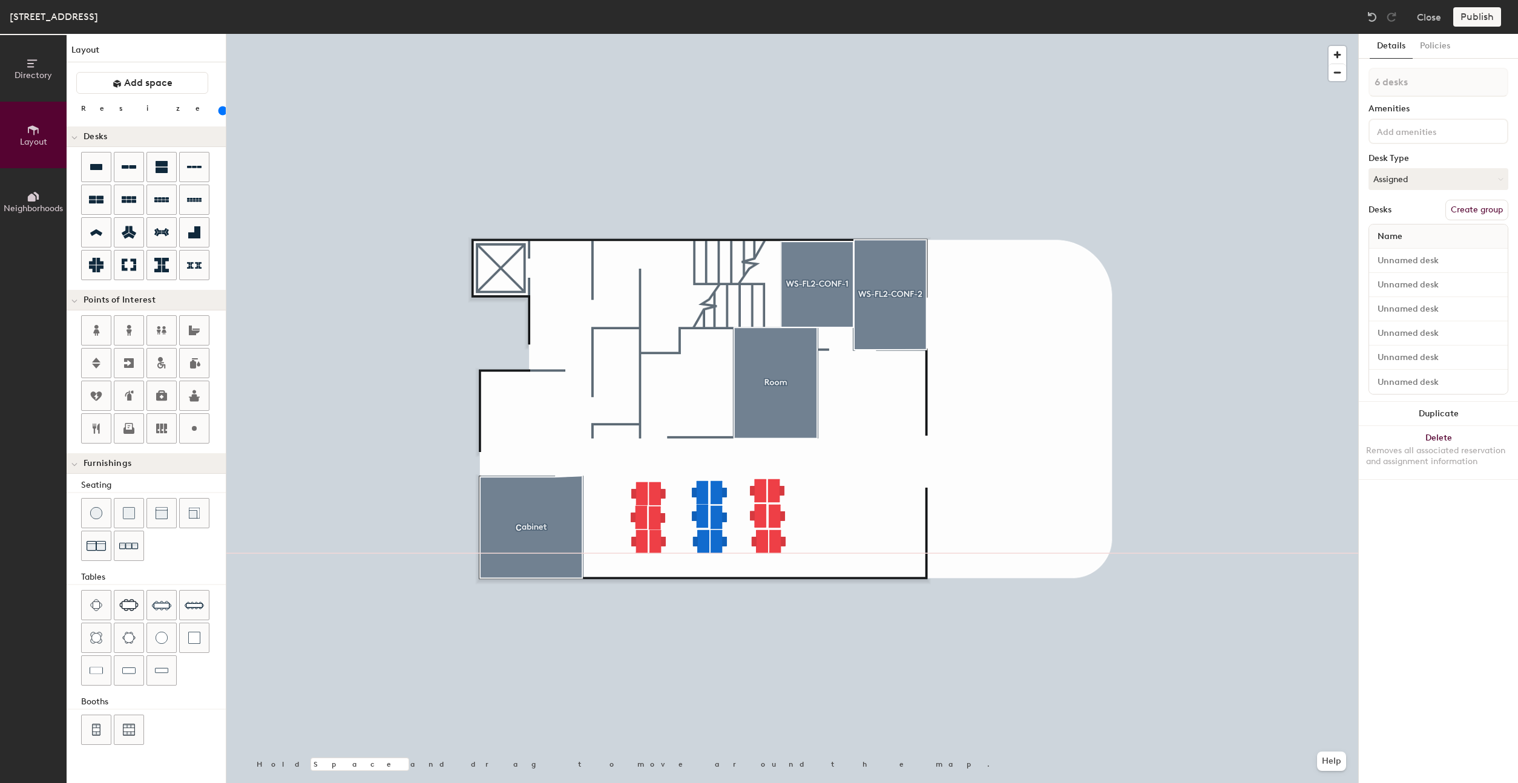
type input "1 desk"
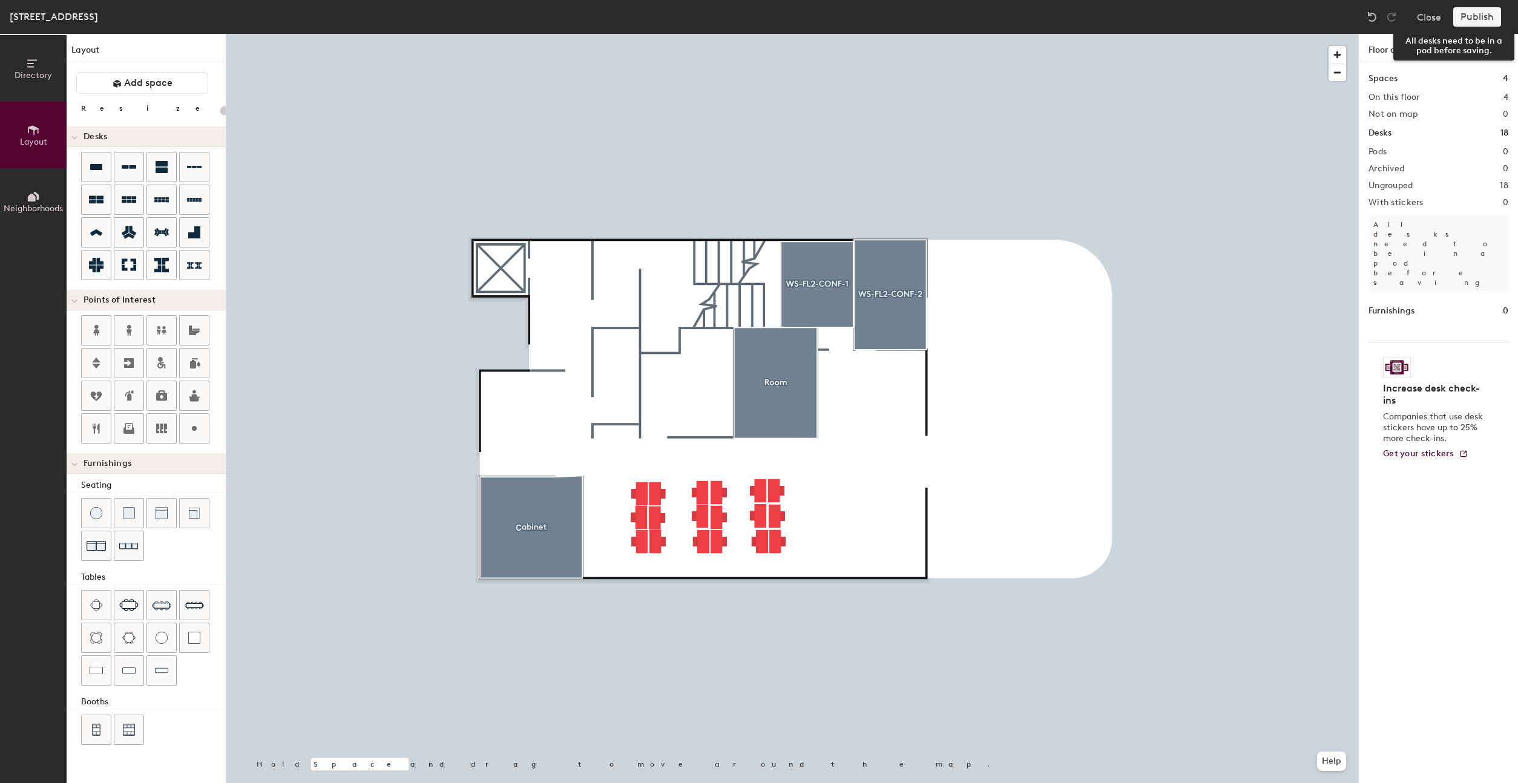
click at [1489, 16] on div "Publish" at bounding box center [1480, 16] width 55 height 19
click at [1488, 17] on div "Publish" at bounding box center [1480, 16] width 55 height 19
click at [769, 34] on div at bounding box center [792, 34] width 1132 height 0
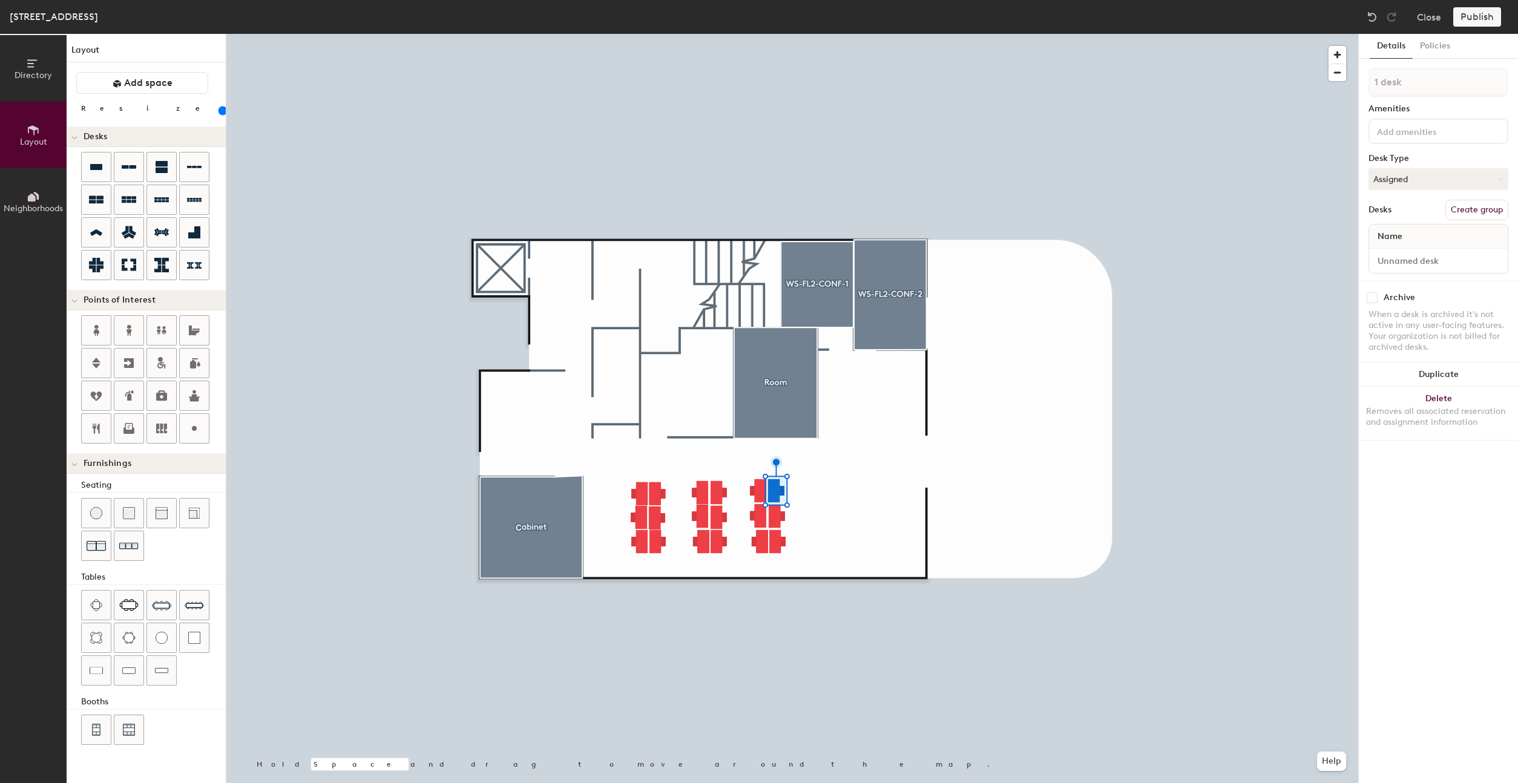
click at [1425, 132] on input at bounding box center [1428, 130] width 109 height 15
click at [1420, 105] on div "Amenities" at bounding box center [1438, 109] width 140 height 10
click at [713, 34] on div at bounding box center [792, 34] width 1132 height 0
click at [641, 34] on div at bounding box center [792, 34] width 1132 height 0
click at [1428, 177] on button "Assigned" at bounding box center [1438, 179] width 140 height 22
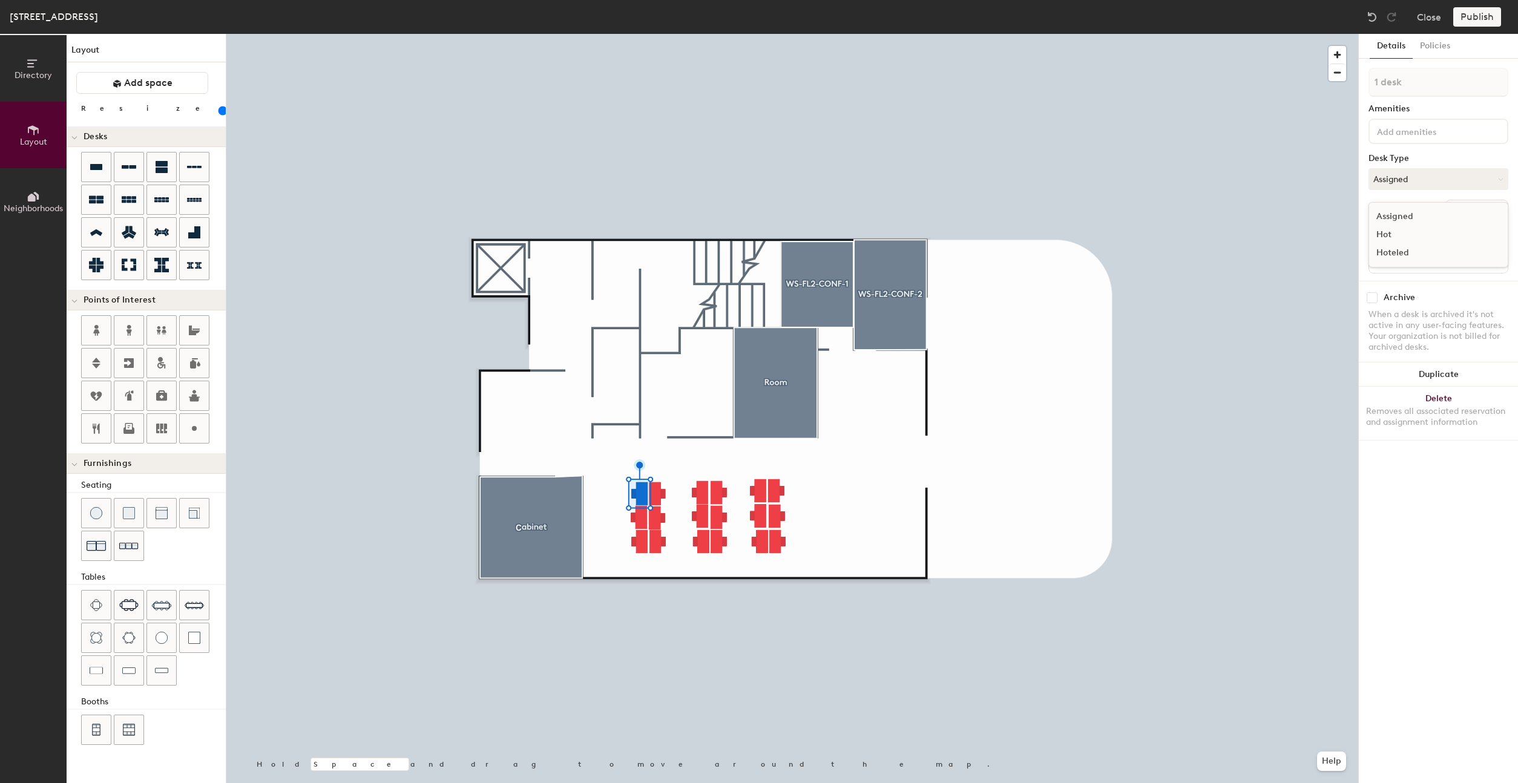
click at [1389, 232] on div "Hot" at bounding box center [1429, 235] width 121 height 18
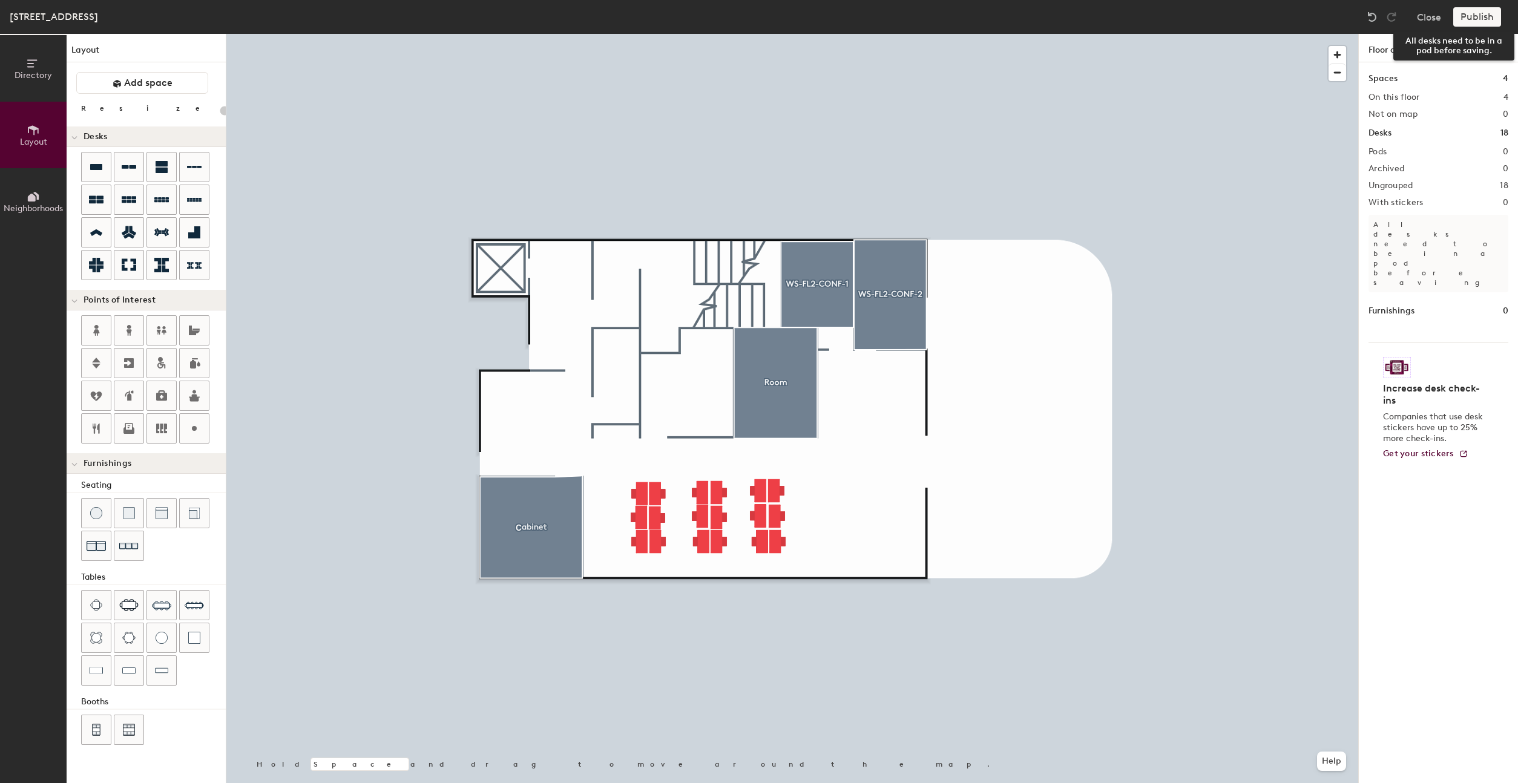
click at [1479, 19] on div "Publish" at bounding box center [1480, 16] width 55 height 19
click at [1480, 16] on div "Publish" at bounding box center [1480, 16] width 55 height 19
click at [1472, 18] on div at bounding box center [1472, 18] width 0 height 0
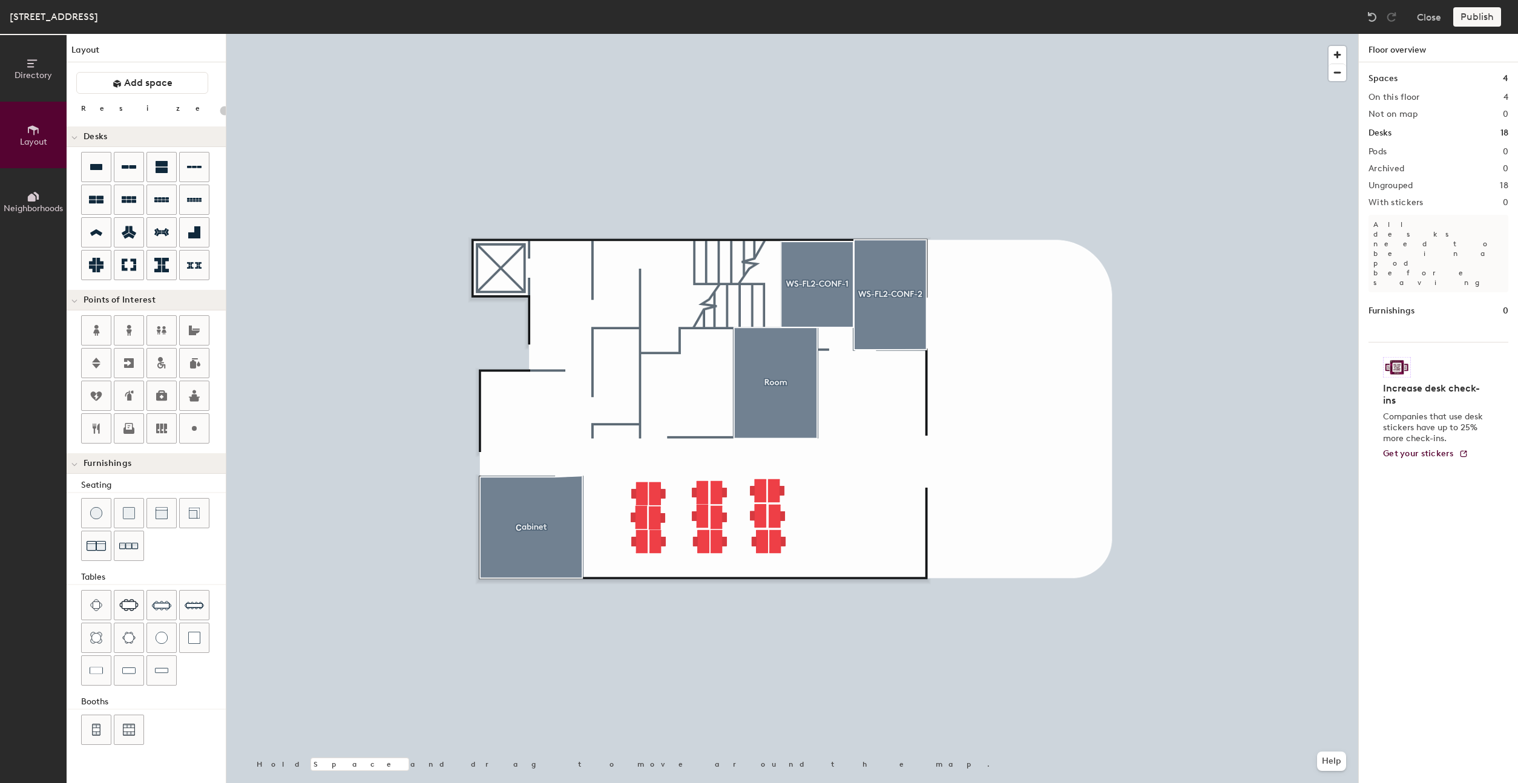
click at [1452, 77] on div "Spaces 4" at bounding box center [1438, 78] width 140 height 13
type input "140"
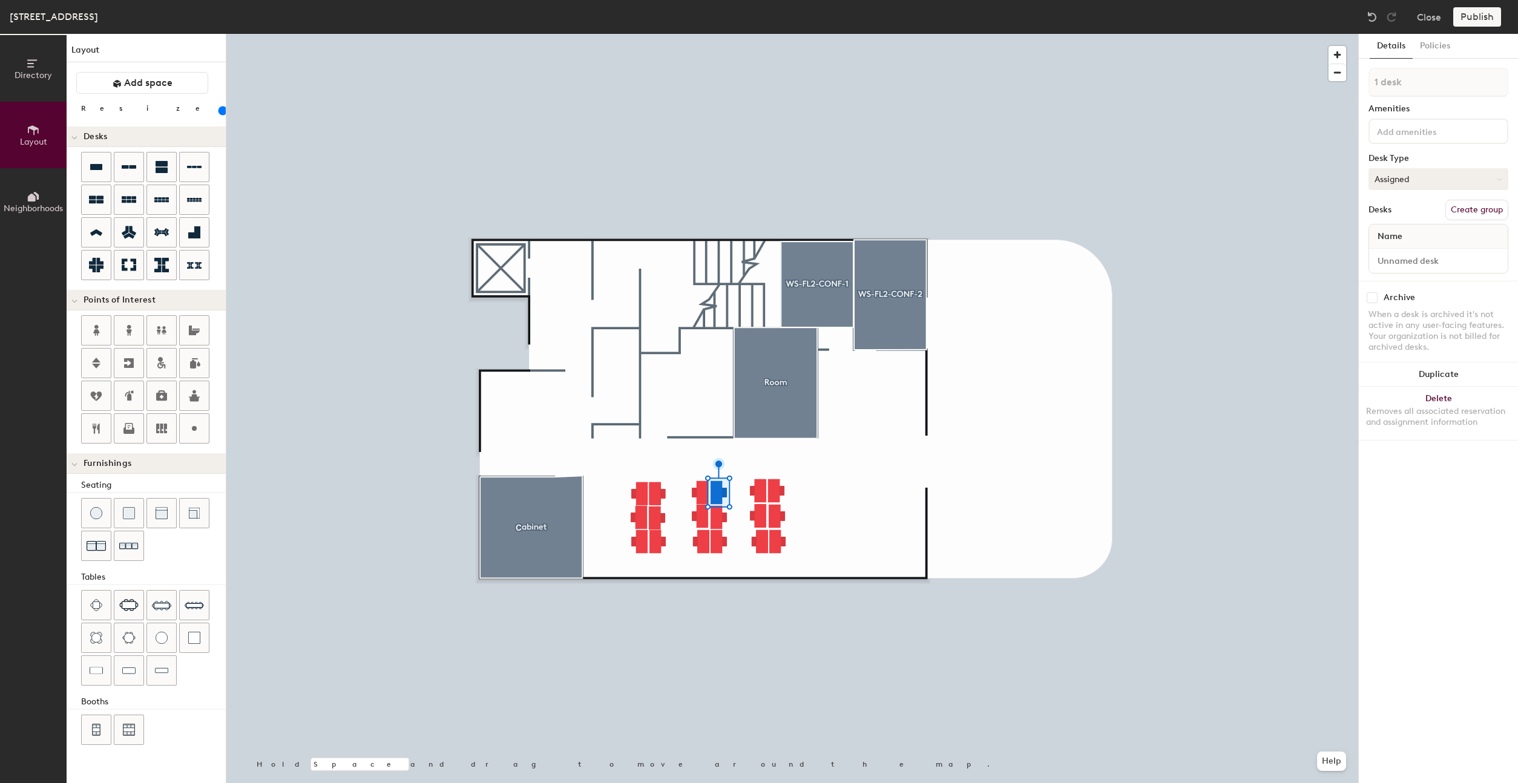
click at [1448, 182] on button "Assigned" at bounding box center [1438, 179] width 140 height 22
click at [1391, 234] on div "Hot" at bounding box center [1429, 235] width 121 height 18
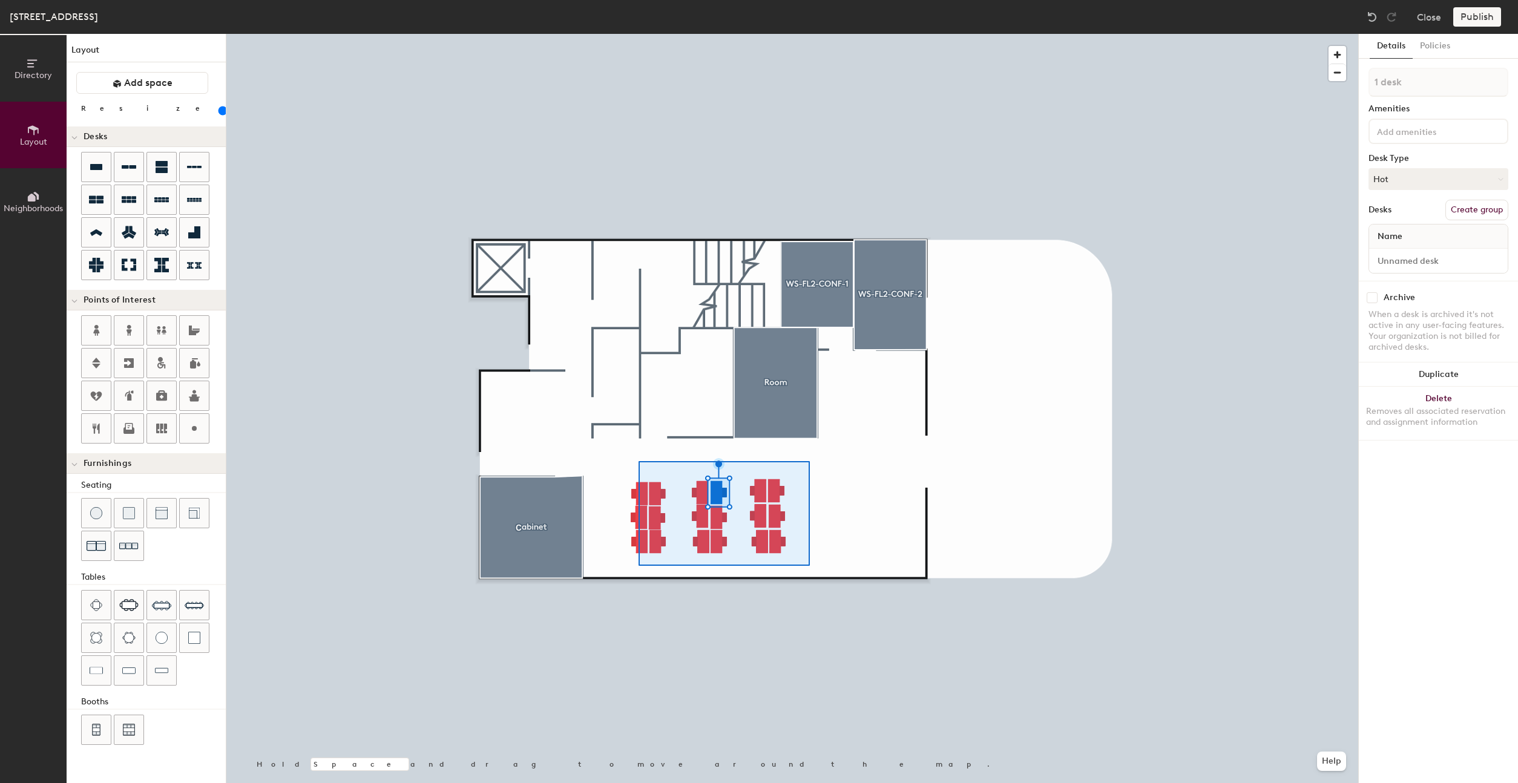
type input "18 desks"
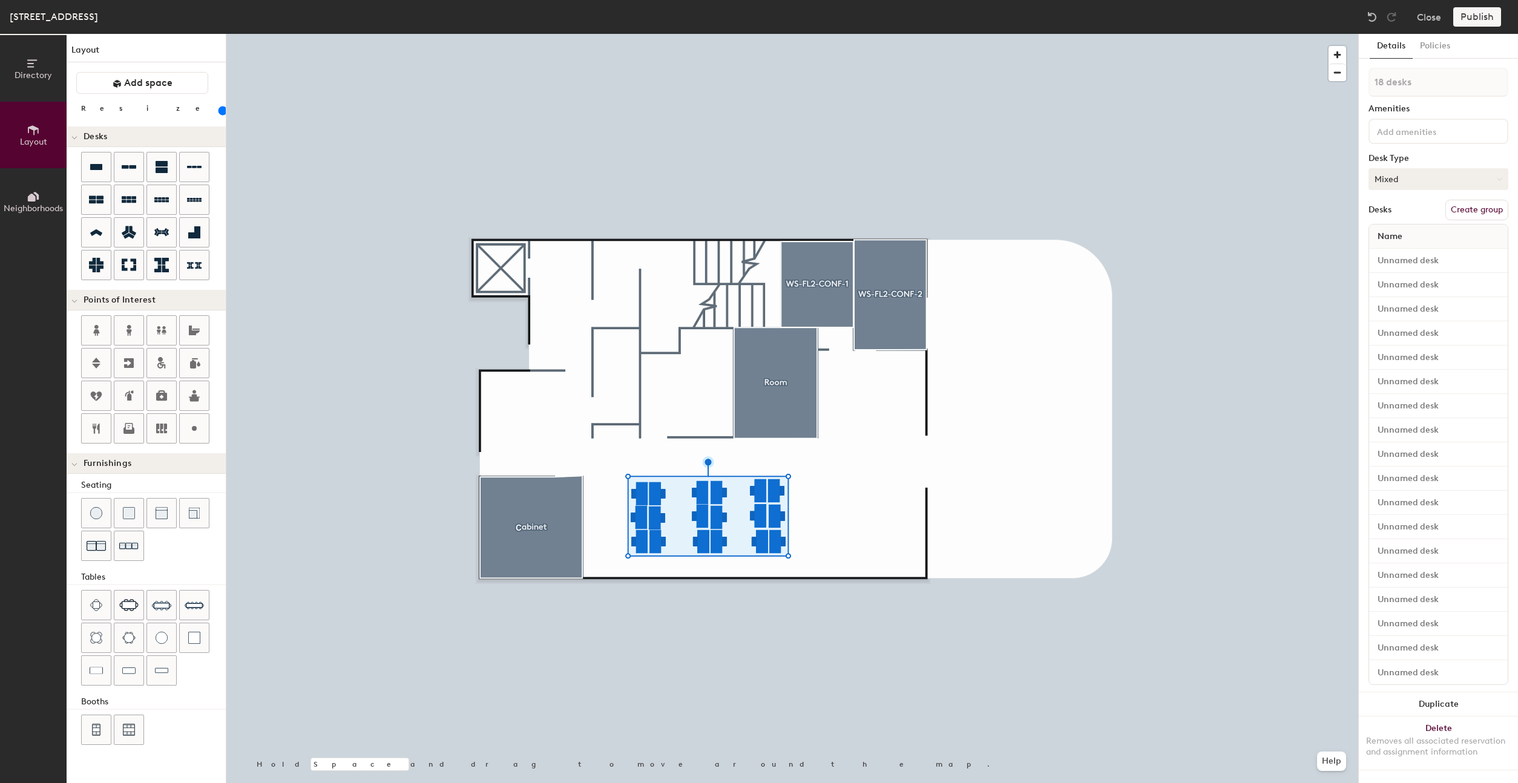
click at [1428, 177] on button "Mixed" at bounding box center [1438, 179] width 140 height 22
click at [1409, 231] on div "Hot" at bounding box center [1429, 235] width 121 height 18
click at [1458, 260] on input at bounding box center [1438, 260] width 134 height 17
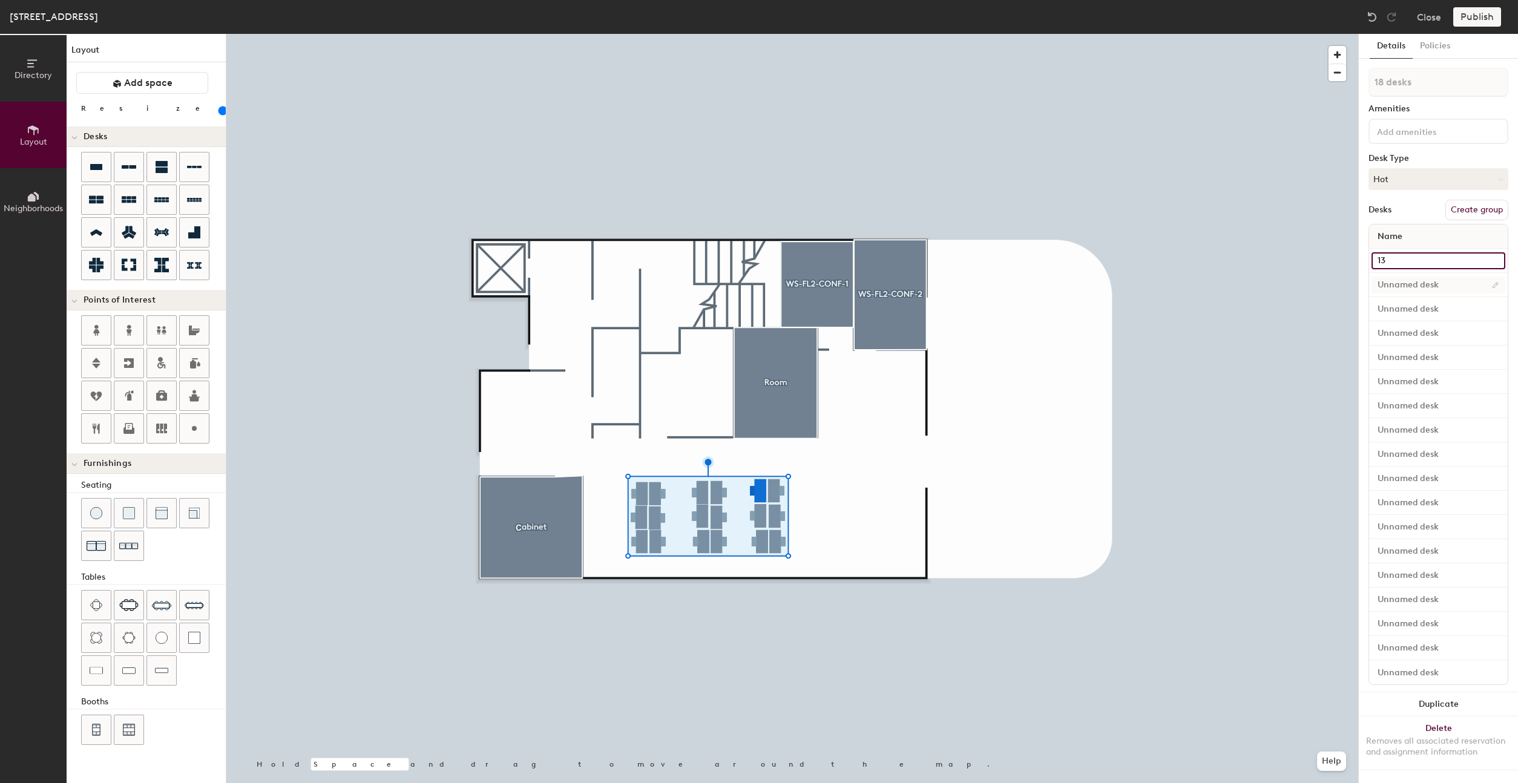
type input "13"
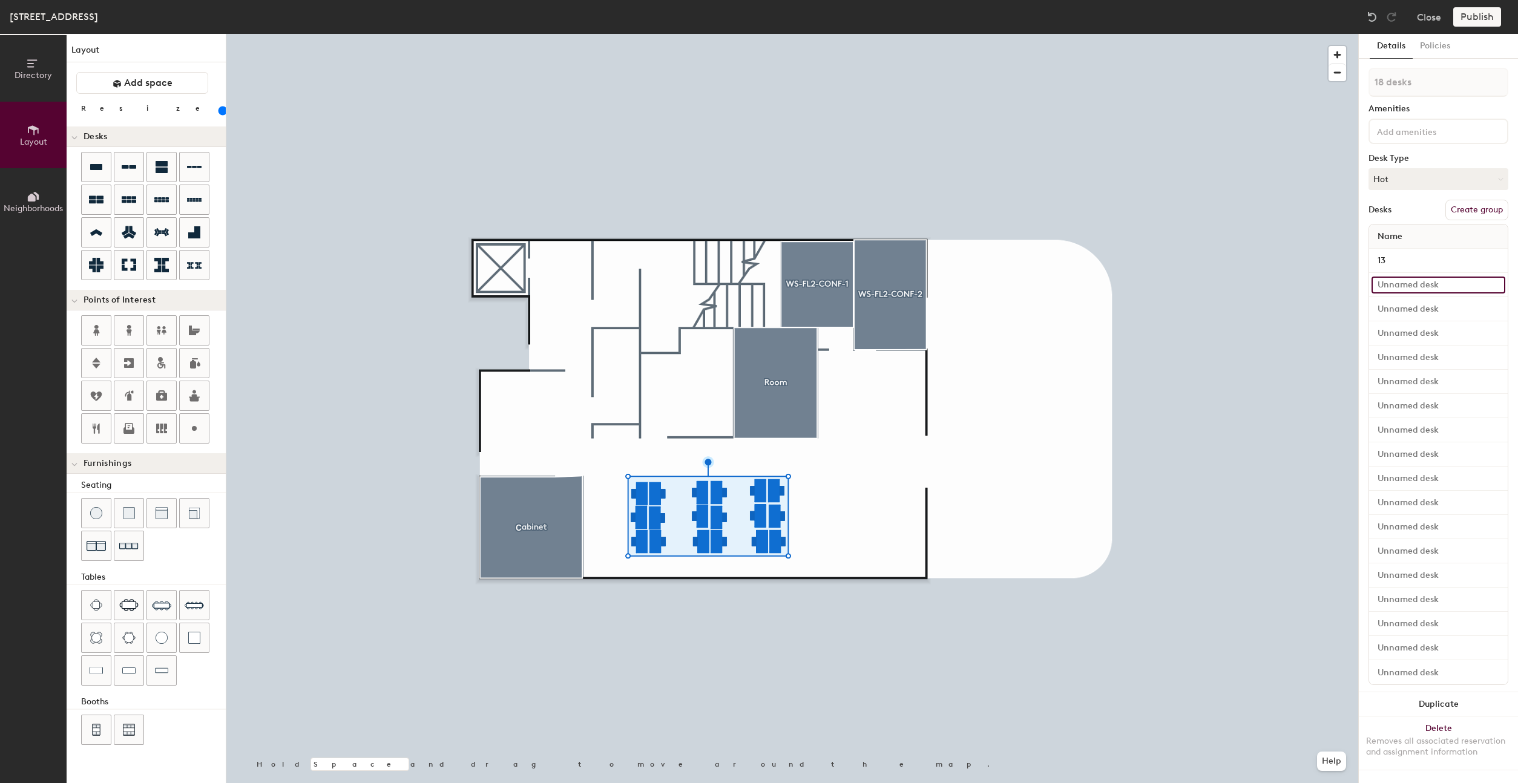
click at [1461, 284] on input at bounding box center [1438, 285] width 134 height 17
type input "16"
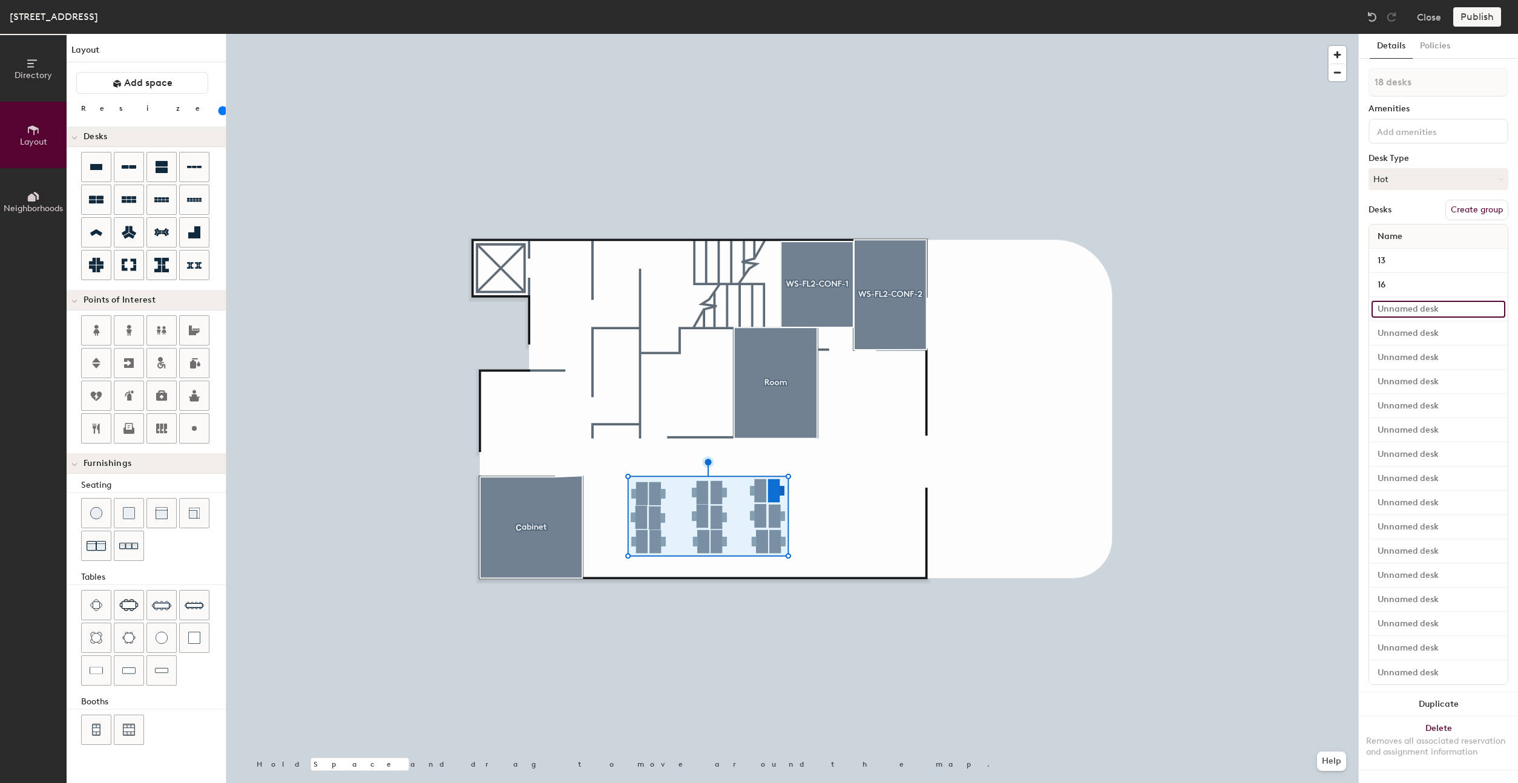
click at [1437, 307] on input at bounding box center [1438, 309] width 134 height 17
type input "17"
click at [1433, 325] on input at bounding box center [1438, 333] width 134 height 17
type input "18"
